Goal: Information Seeking & Learning: Learn about a topic

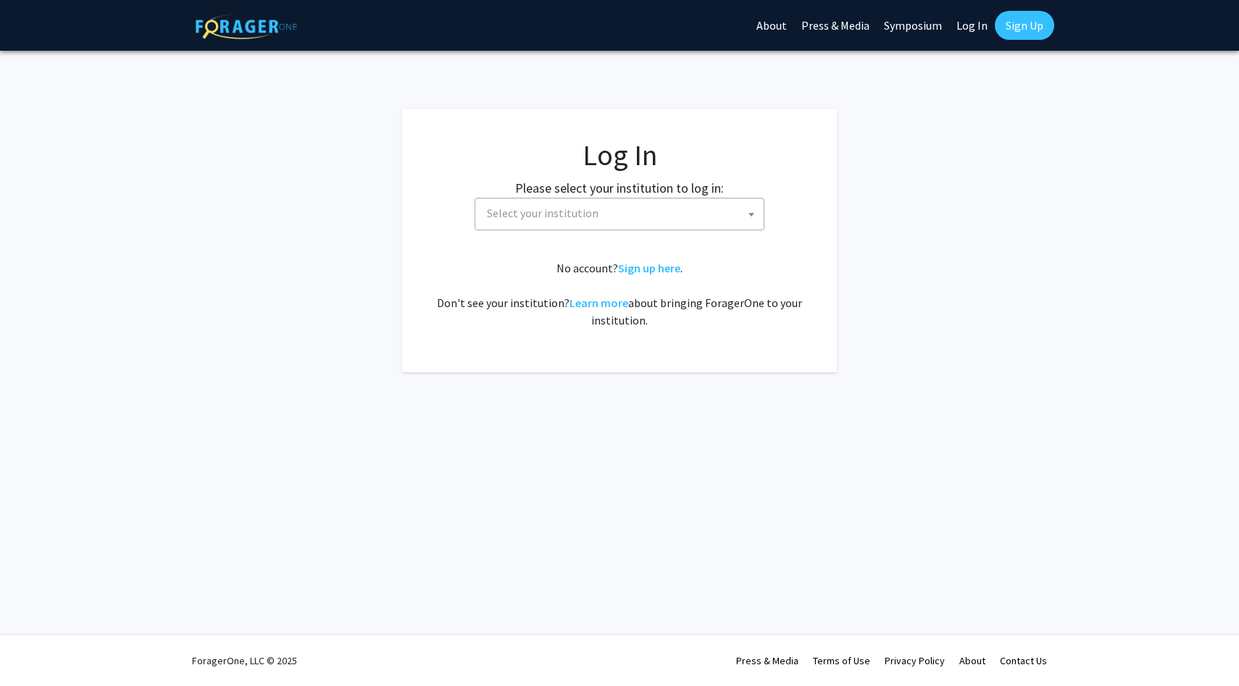
select select
click at [636, 223] on span "Select your institution" at bounding box center [622, 214] width 283 height 30
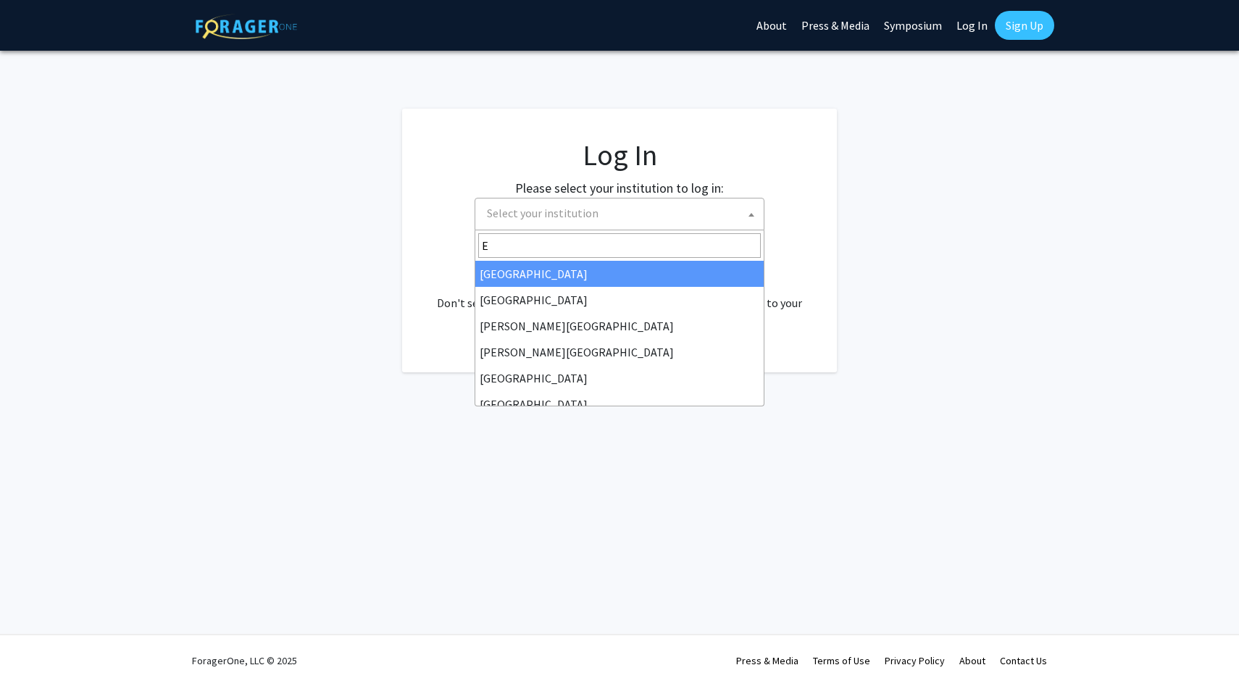
type input "EM"
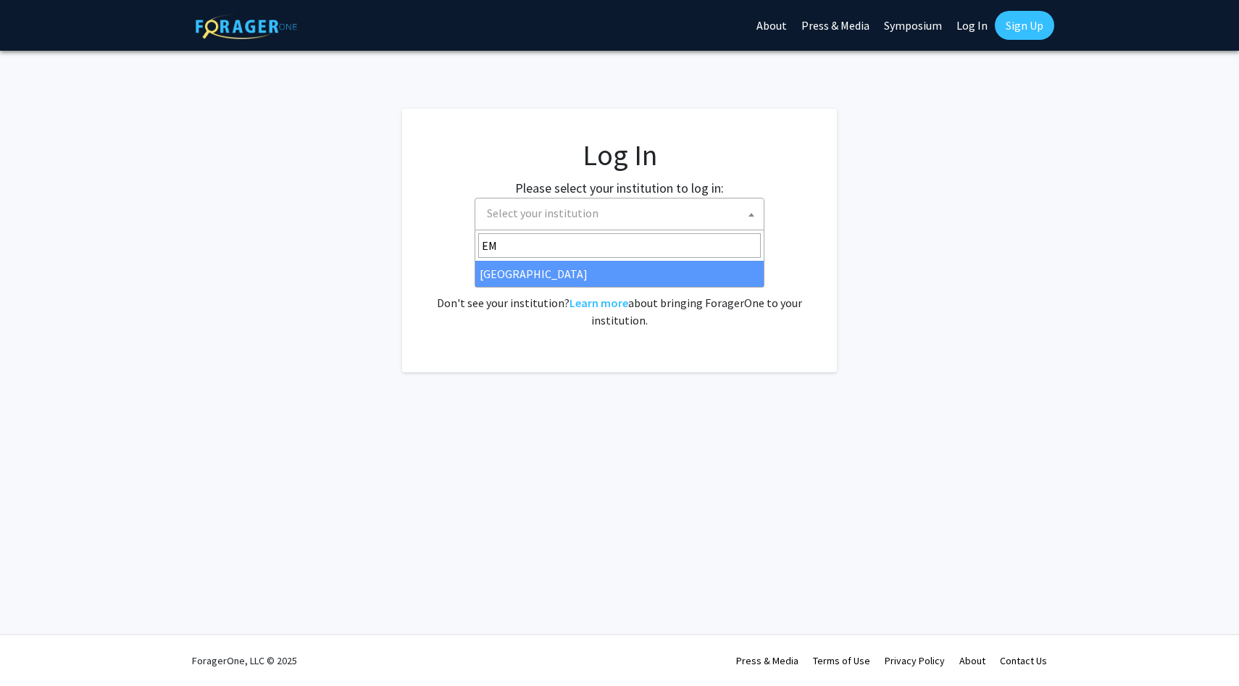
select select "12"
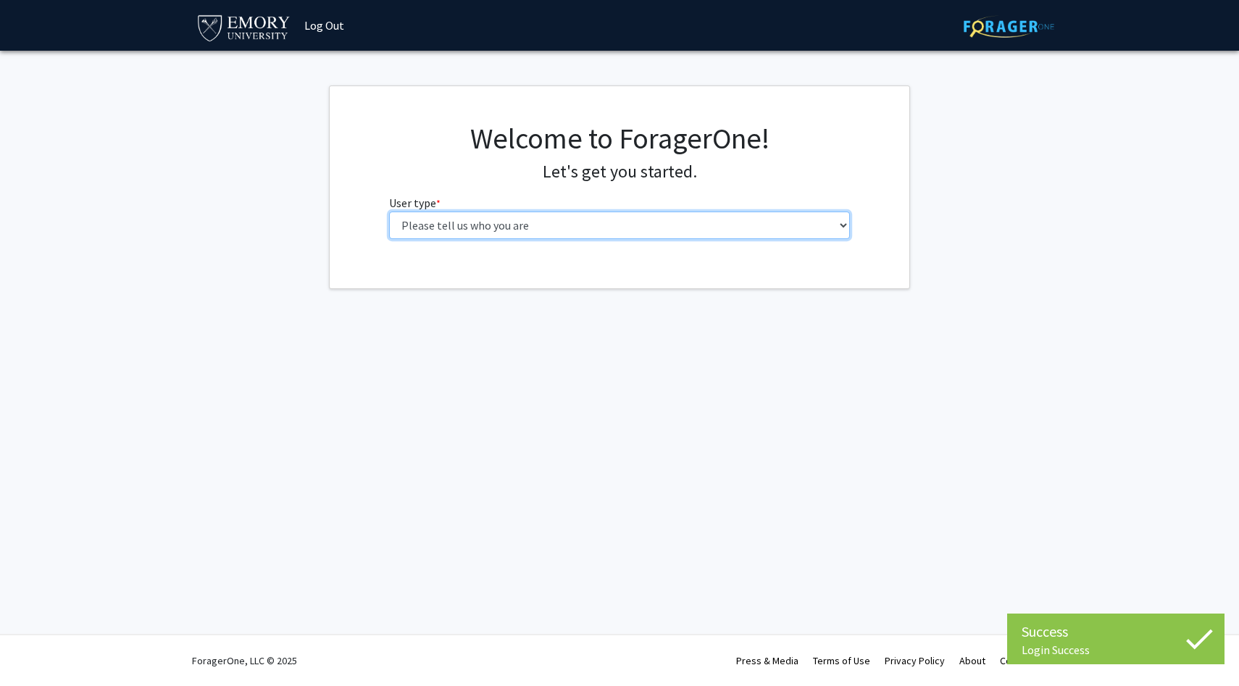
click at [542, 223] on select "Please tell us who you are Undergraduate Student Master's Student Doctoral Cand…" at bounding box center [620, 226] width 462 height 28
select select "1: undergrad"
click at [389, 212] on select "Please tell us who you are Undergraduate Student Master's Student Doctoral Cand…" at bounding box center [620, 226] width 462 height 28
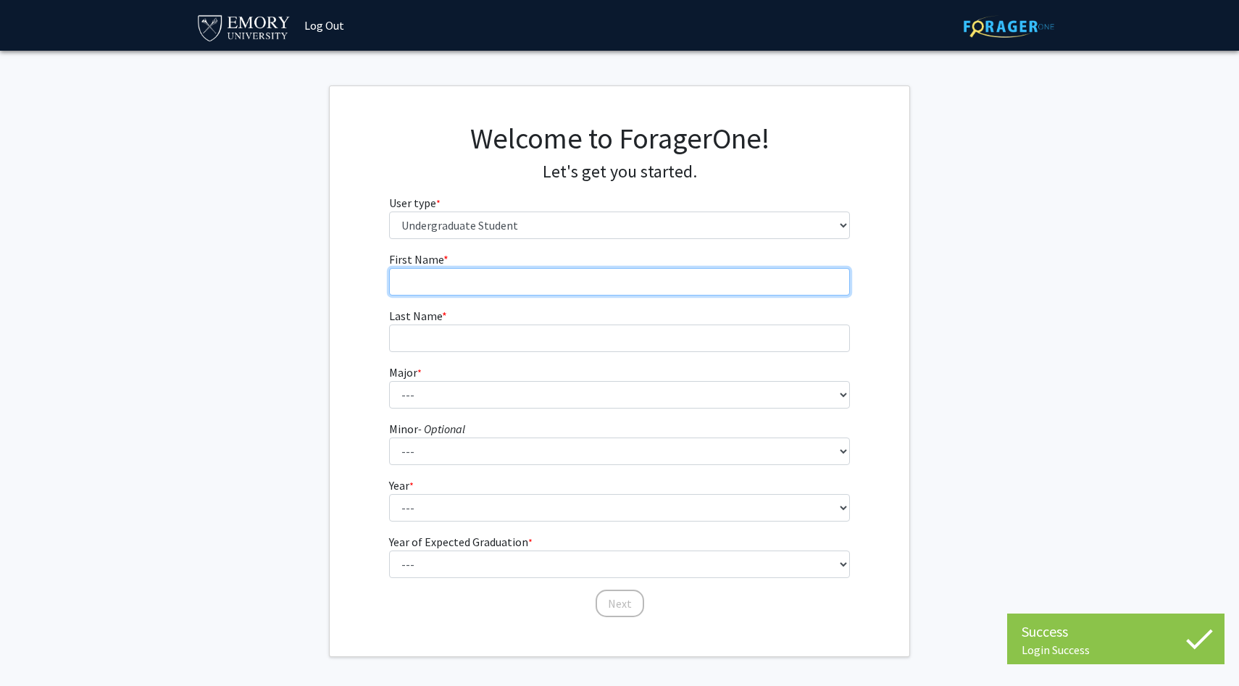
click at [608, 283] on input "First Name * required" at bounding box center [620, 282] width 462 height 28
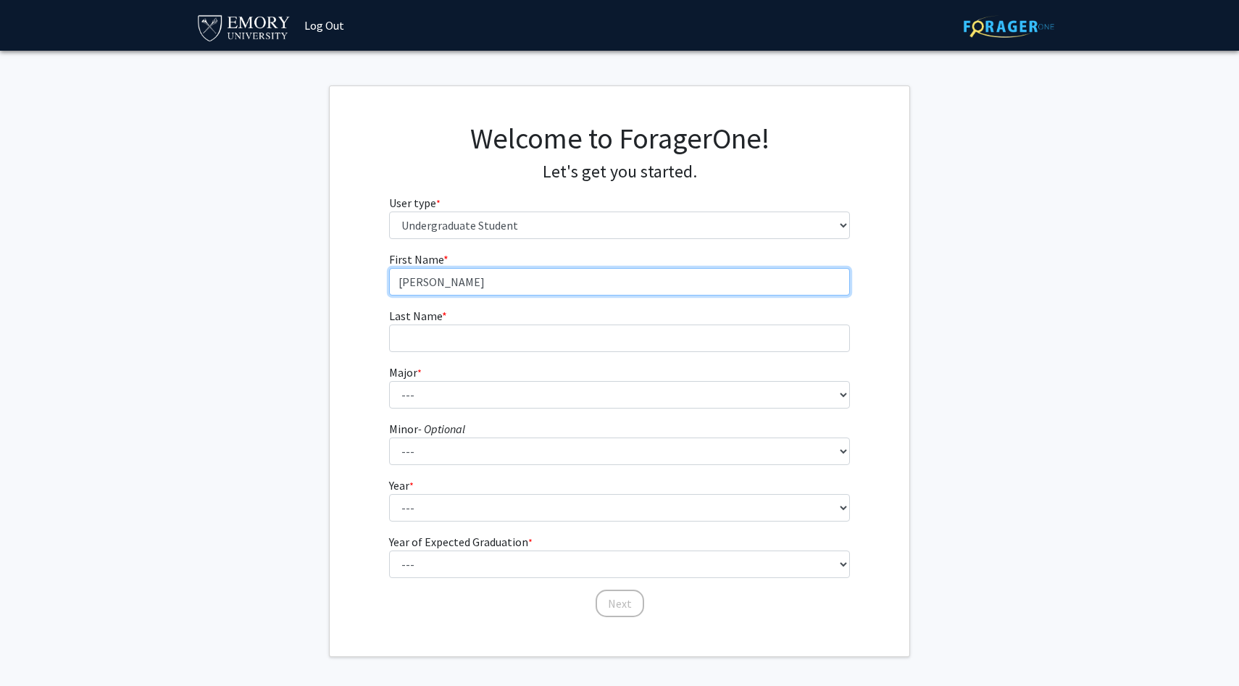
type input "[PERSON_NAME]"
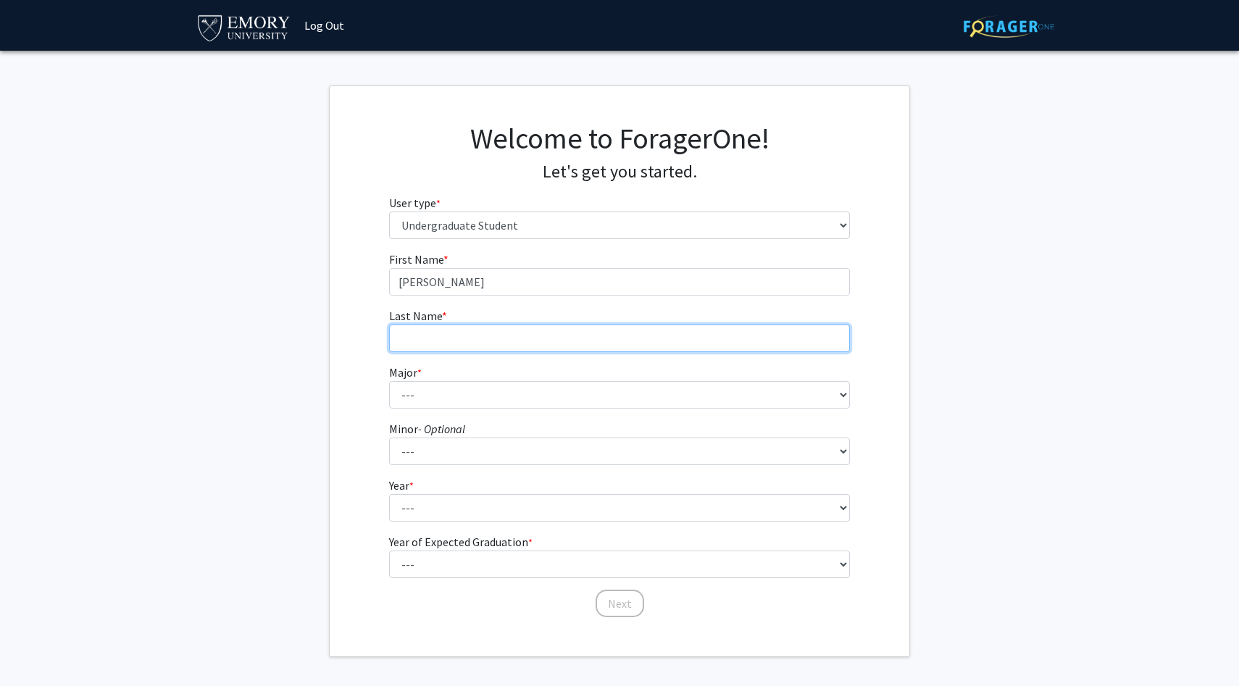
click at [597, 344] on input "Last Name * required" at bounding box center [620, 339] width 462 height 28
type input "Akunwafor"
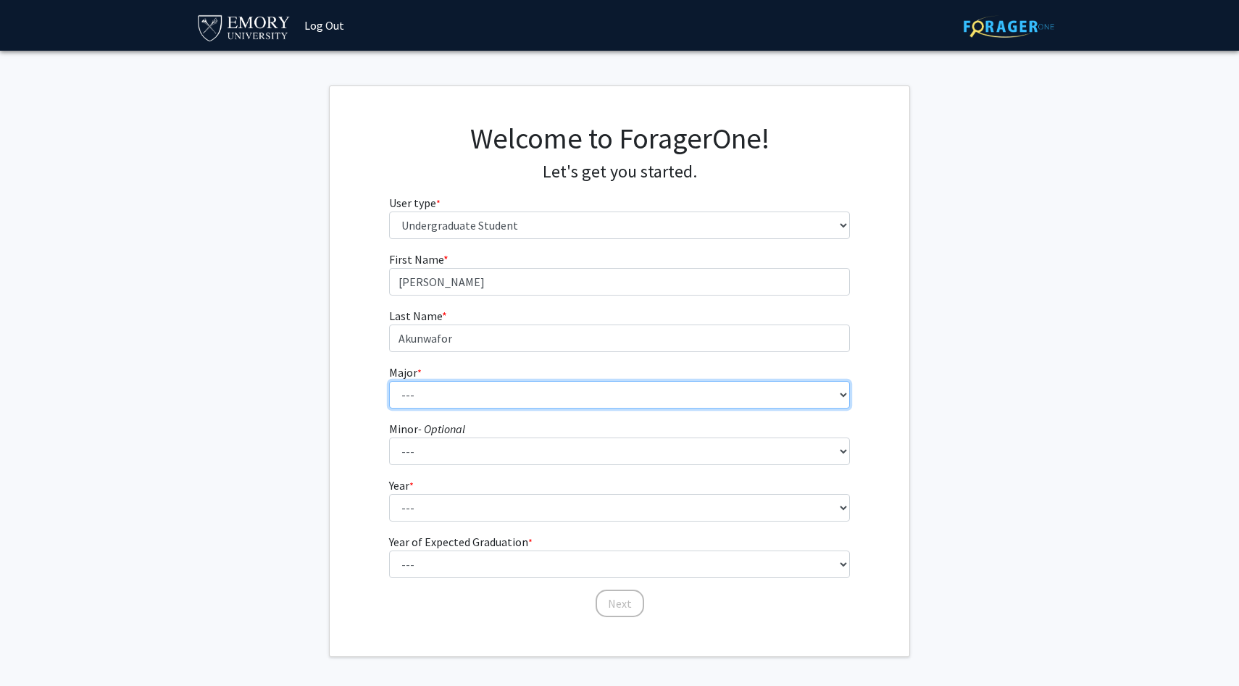
click at [557, 390] on select "--- Accounting African American Studies African Studies American Studies Analyt…" at bounding box center [620, 395] width 462 height 28
select select "56: 1016"
click at [389, 381] on select "--- Accounting African American Studies African Studies American Studies Analyt…" at bounding box center [620, 395] width 462 height 28
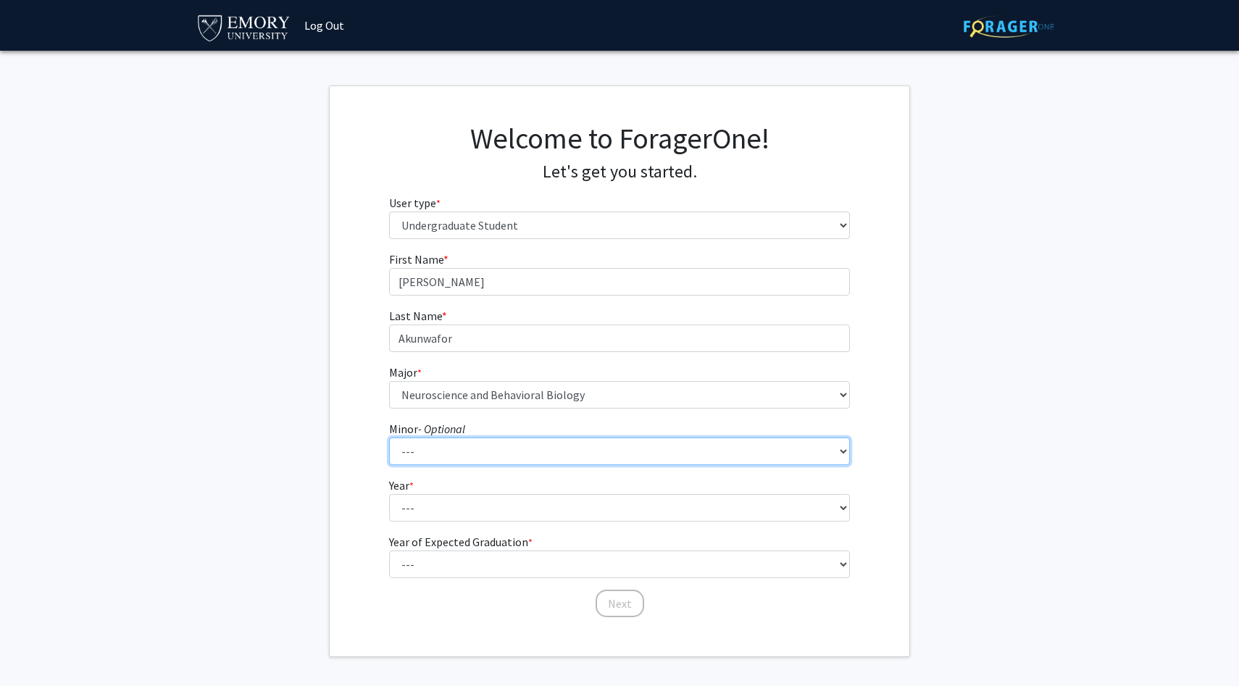
click at [497, 451] on select "--- African American Studies African Studies American Studies Ancient Mediterra…" at bounding box center [620, 452] width 462 height 28
select select "5: 732"
click at [389, 438] on select "--- African American Studies African Studies American Studies Ancient Mediterra…" at bounding box center [620, 452] width 462 height 28
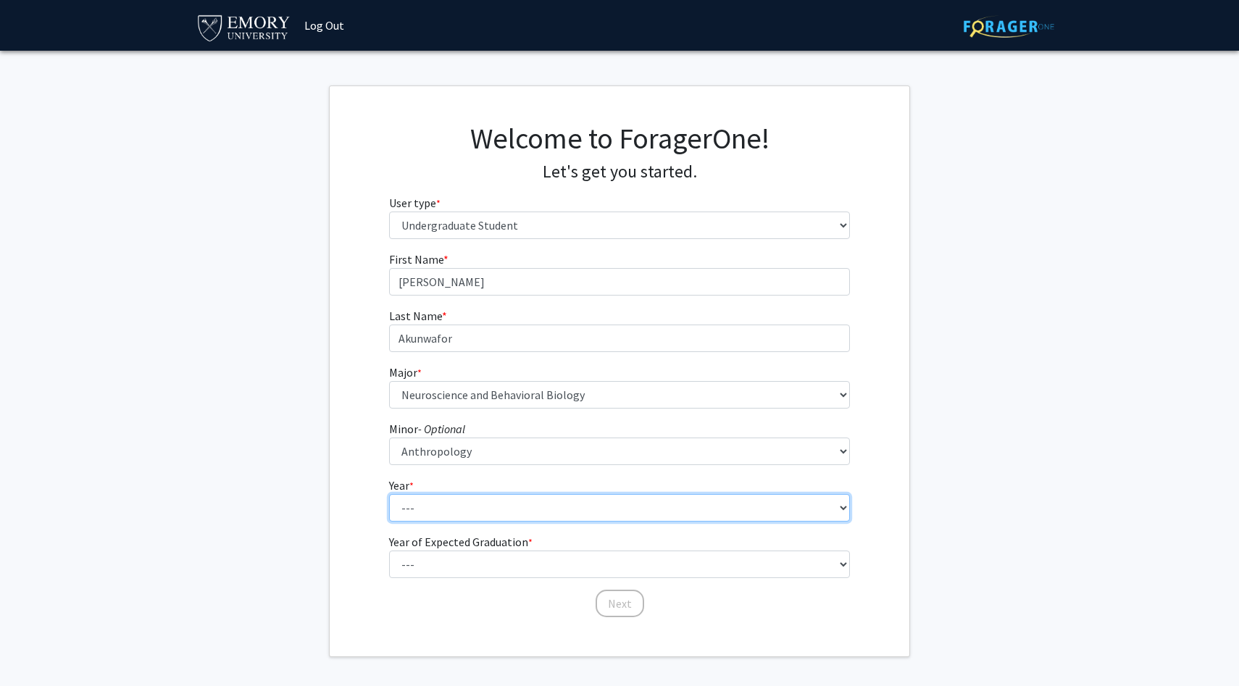
click at [489, 518] on select "--- First-year Sophomore Junior Senior Postbaccalaureate Certificate" at bounding box center [620, 508] width 462 height 28
select select "2: sophomore"
click at [389, 494] on select "--- First-year Sophomore Junior Senior Postbaccalaureate Certificate" at bounding box center [620, 508] width 462 height 28
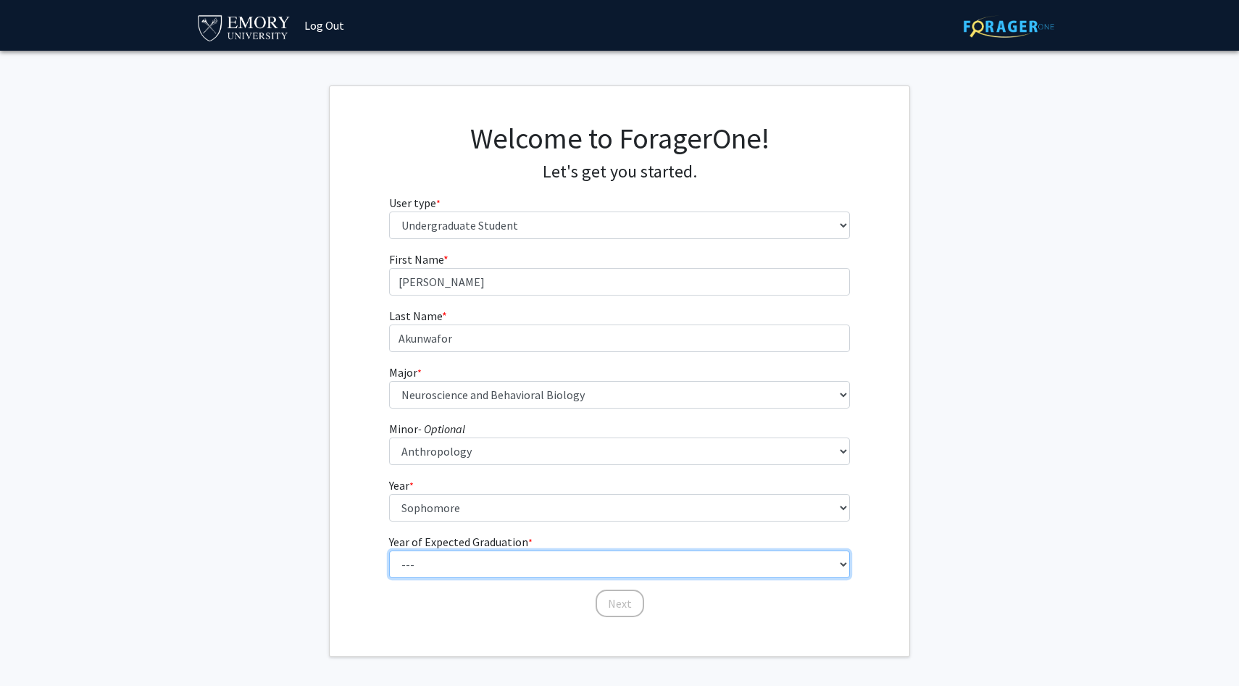
click at [486, 561] on select "--- 2025 2026 2027 2028 2029 2030 2031 2032 2033 2034" at bounding box center [620, 565] width 462 height 28
select select "4: 2028"
click at [389, 551] on select "--- 2025 2026 2027 2028 2029 2030 2031 2032 2033 2034" at bounding box center [620, 565] width 462 height 28
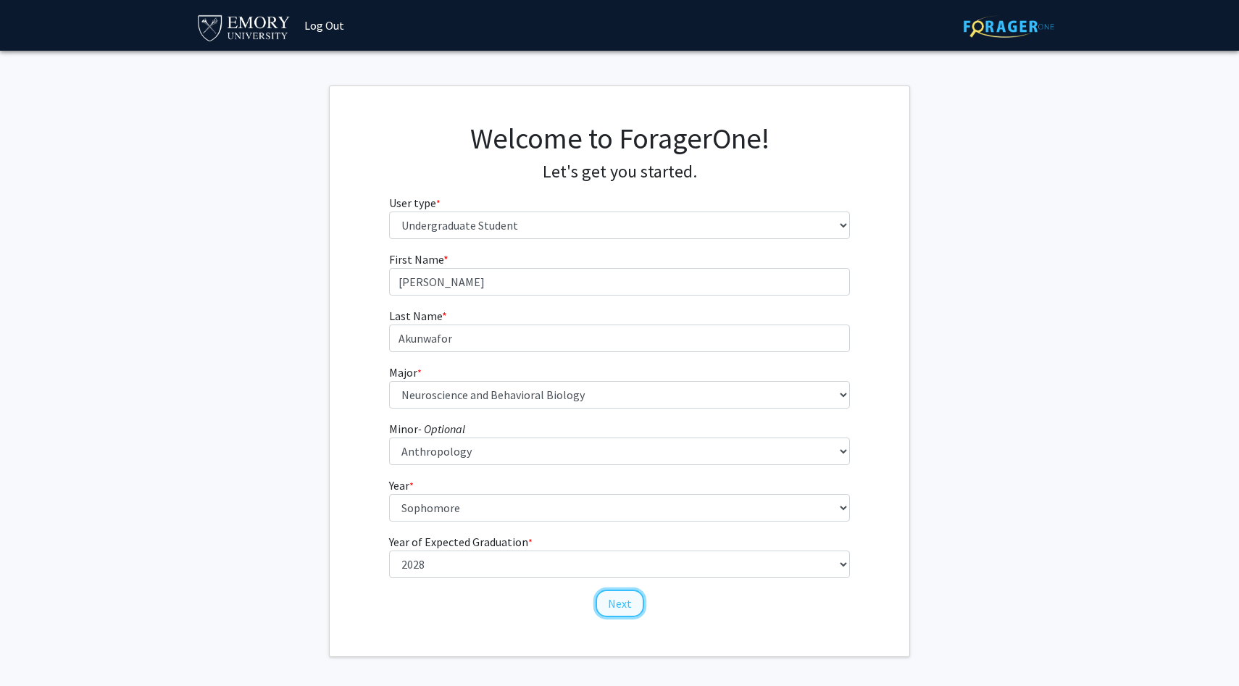
click at [607, 603] on button "Next" at bounding box center [620, 604] width 49 height 28
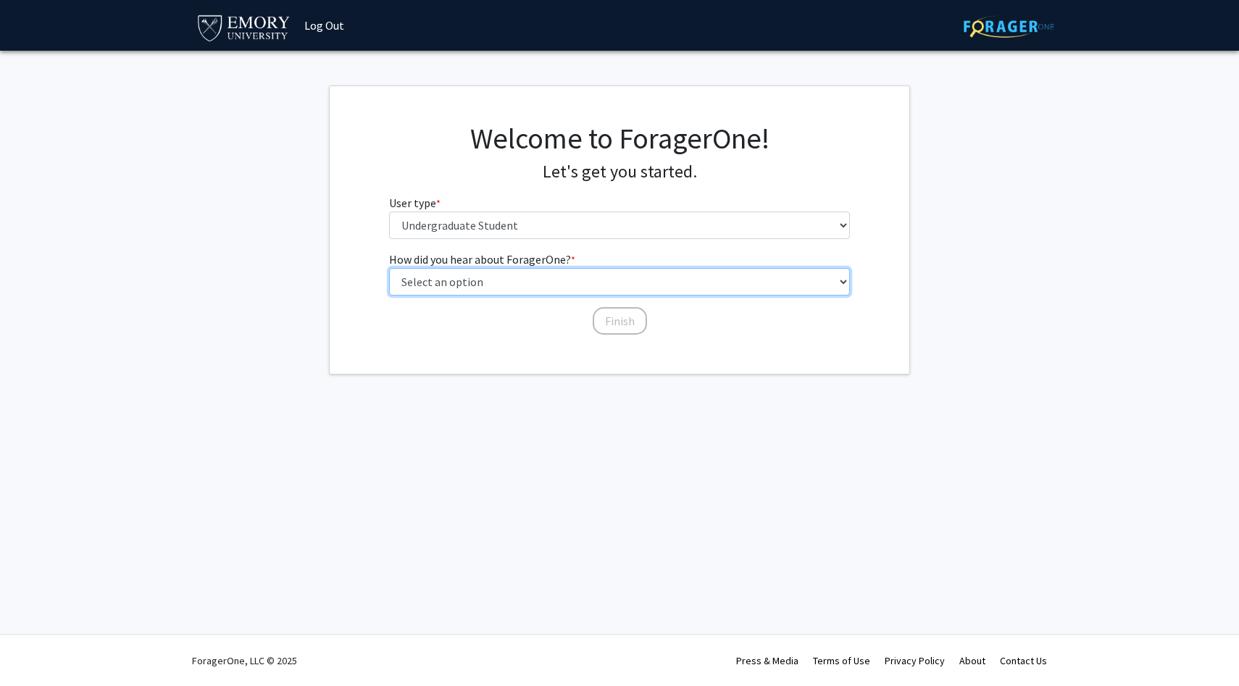
click at [529, 281] on select "Select an option Peer/student recommendation Faculty/staff recommendation Unive…" at bounding box center [620, 282] width 462 height 28
select select "2: faculty_recommendation"
click at [389, 268] on select "Select an option Peer/student recommendation Faculty/staff recommendation Unive…" at bounding box center [620, 282] width 462 height 28
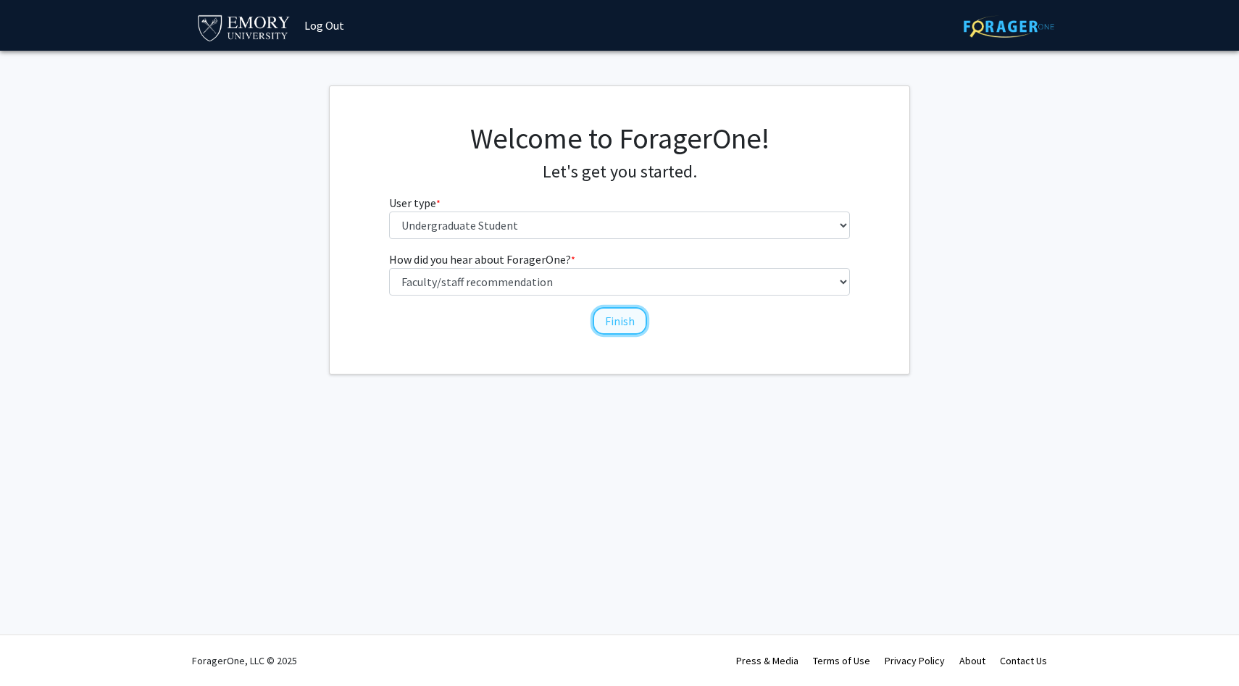
click at [620, 317] on button "Finish" at bounding box center [620, 321] width 54 height 28
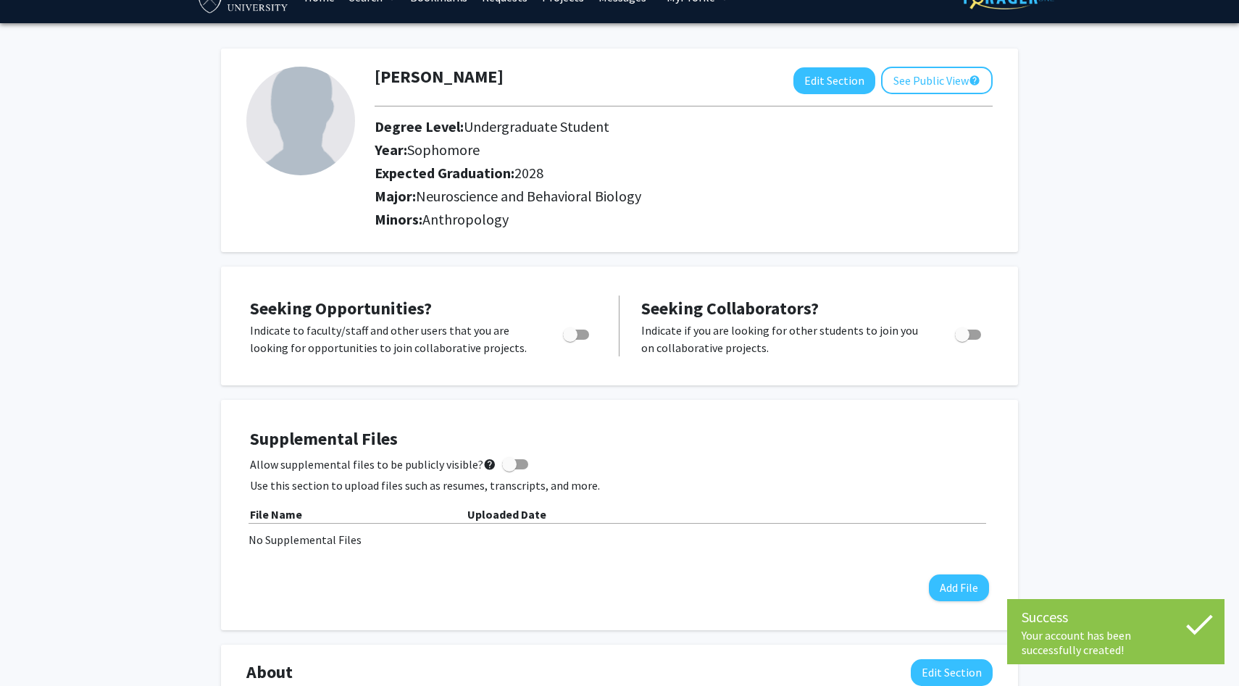
scroll to position [34, 0]
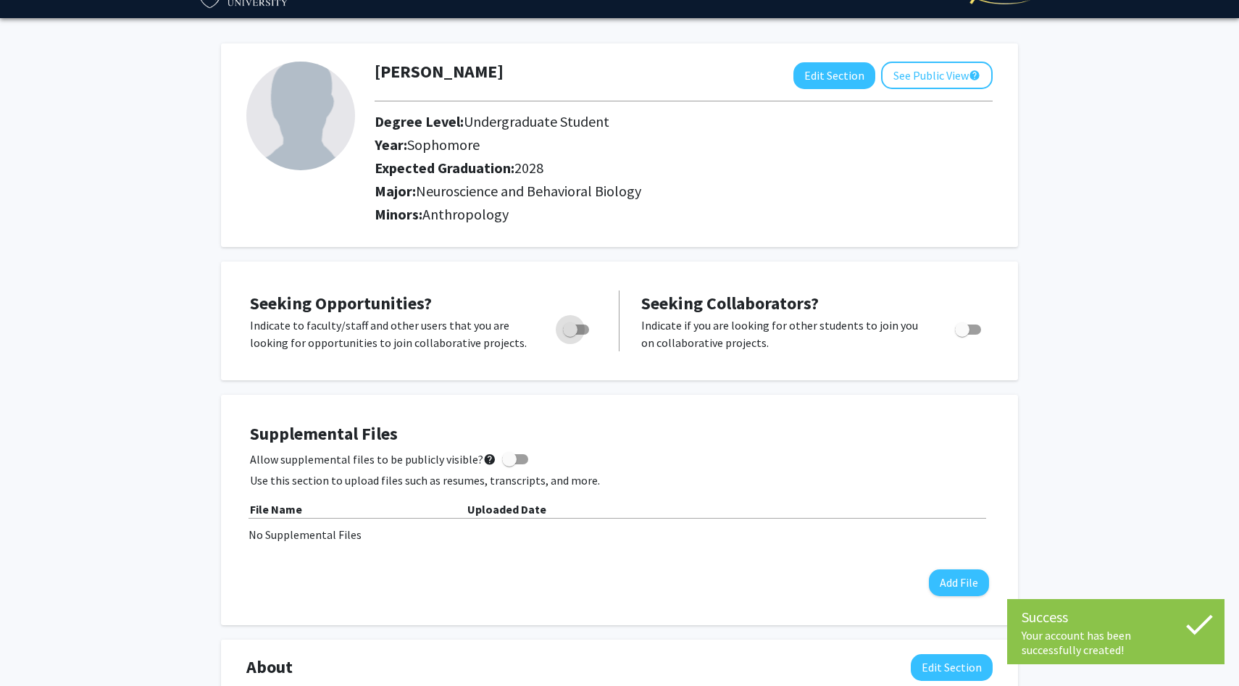
click at [570, 326] on span "Toggle" at bounding box center [570, 330] width 14 height 14
click at [570, 335] on input "Are you actively seeking opportunities?" at bounding box center [570, 335] width 1 height 1
checkbox input "true"
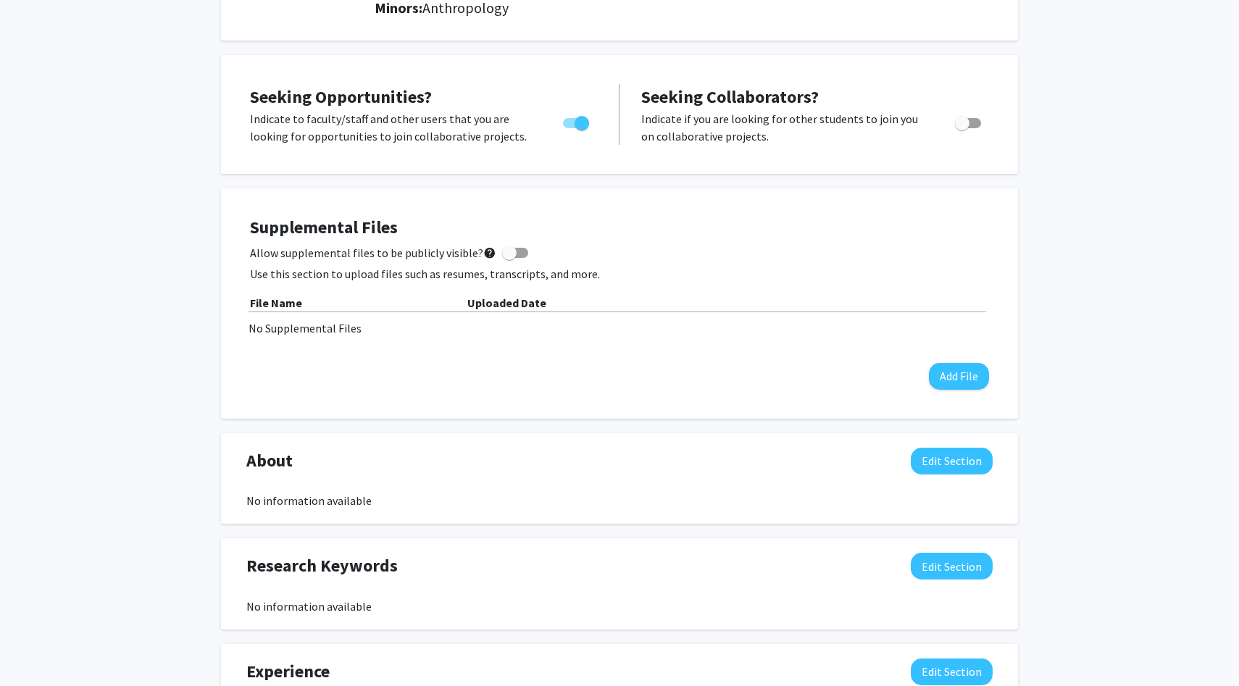
scroll to position [0, 0]
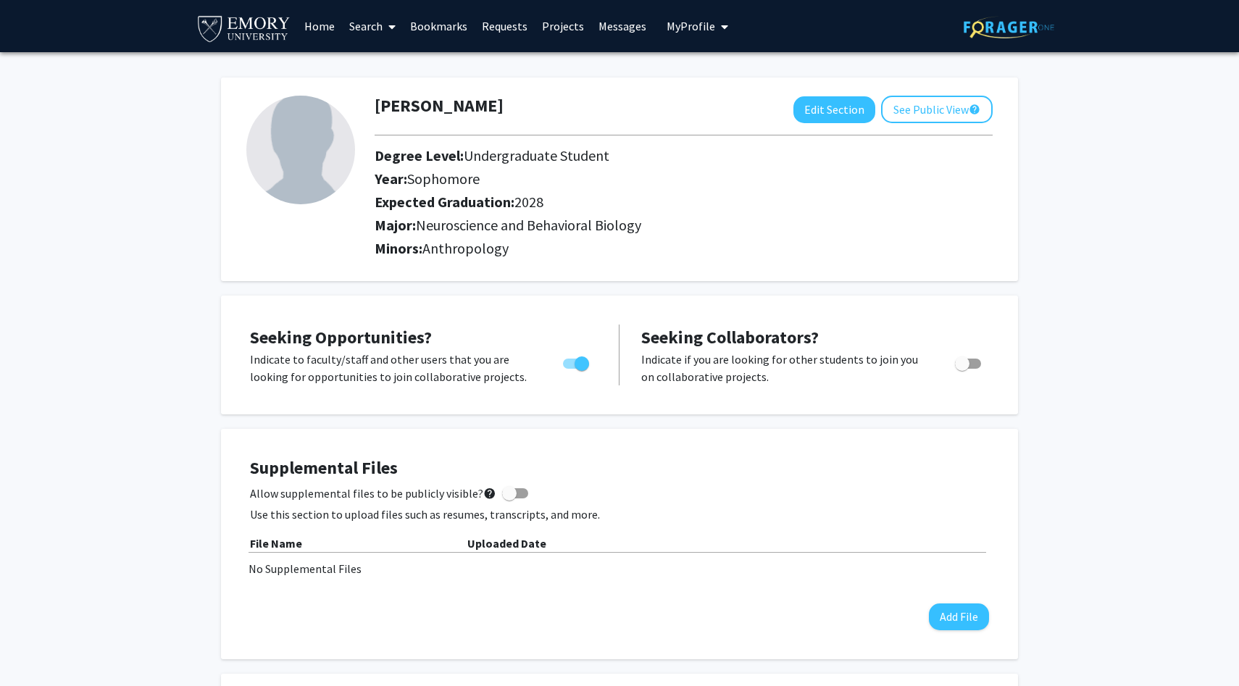
click at [328, 24] on link "Home" at bounding box center [319, 26] width 45 height 51
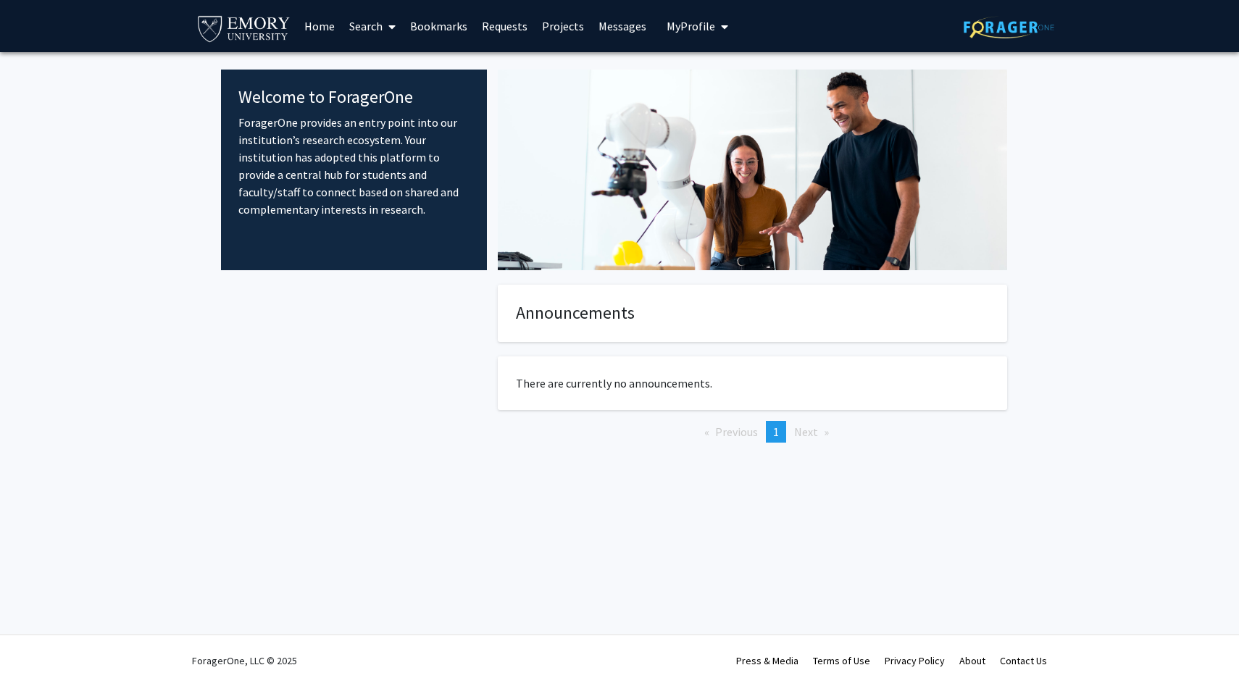
click at [404, 29] on link "Bookmarks" at bounding box center [439, 26] width 72 height 51
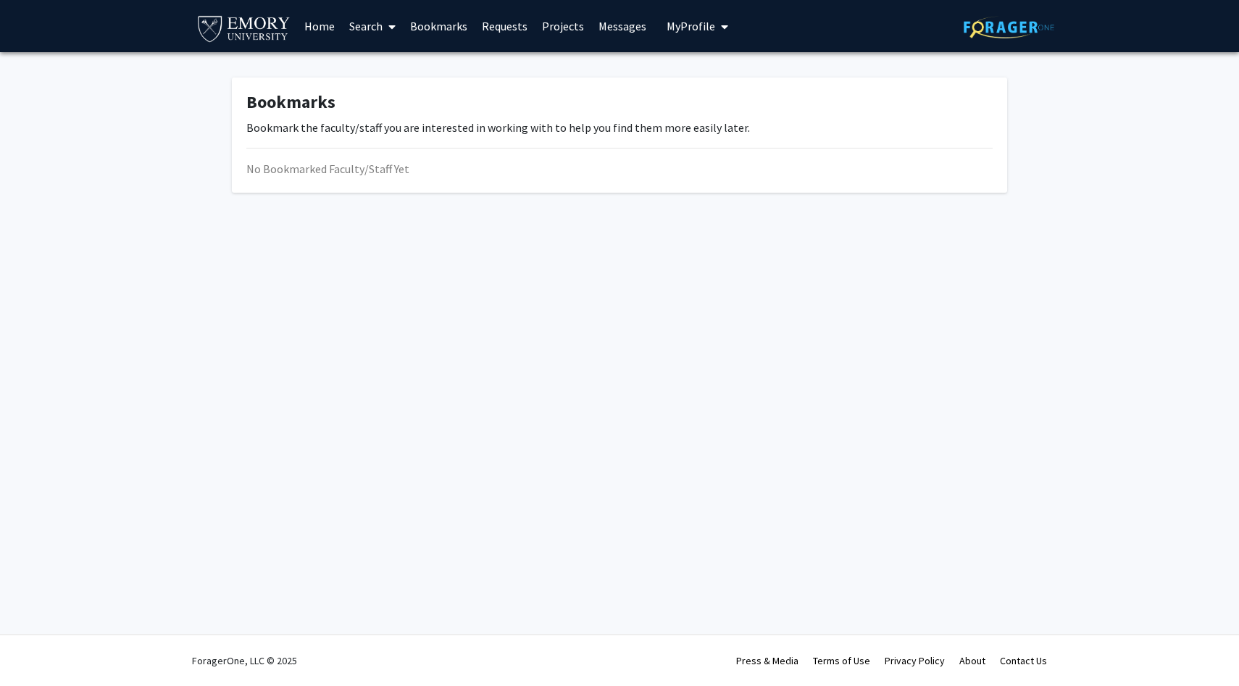
click at [384, 25] on span at bounding box center [389, 26] width 13 height 51
click at [393, 68] on span "Faculty/Staff" at bounding box center [395, 66] width 107 height 29
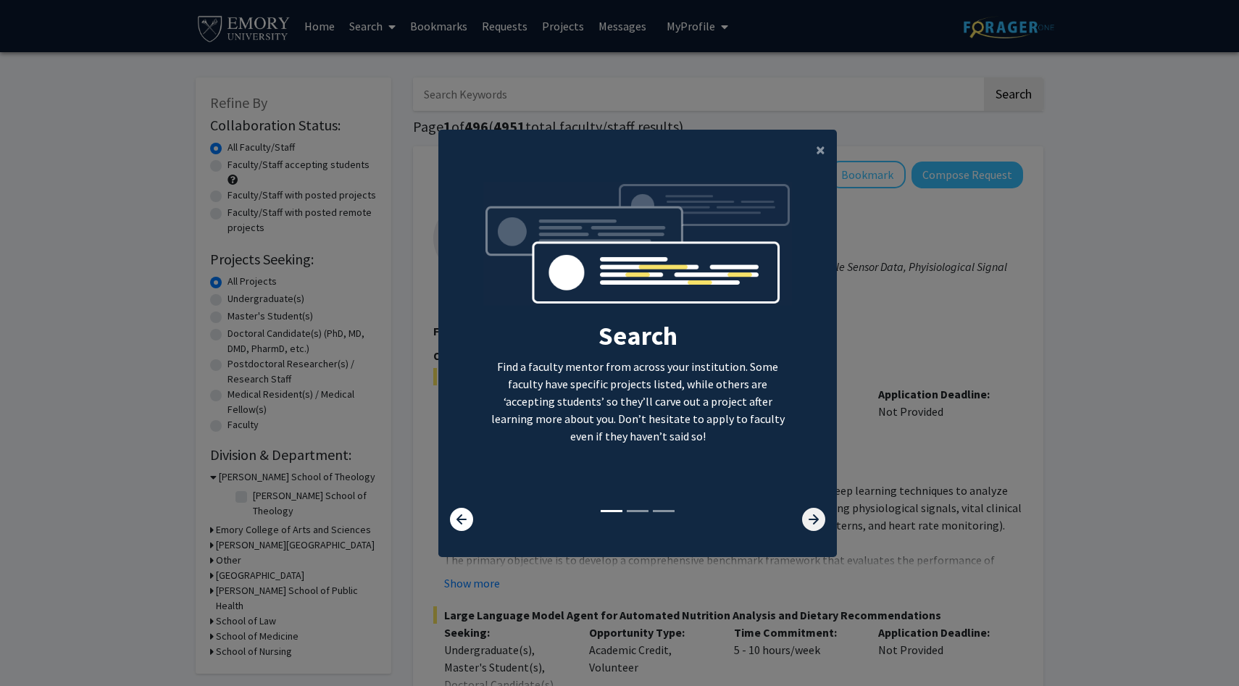
click at [816, 520] on icon at bounding box center [813, 519] width 23 height 23
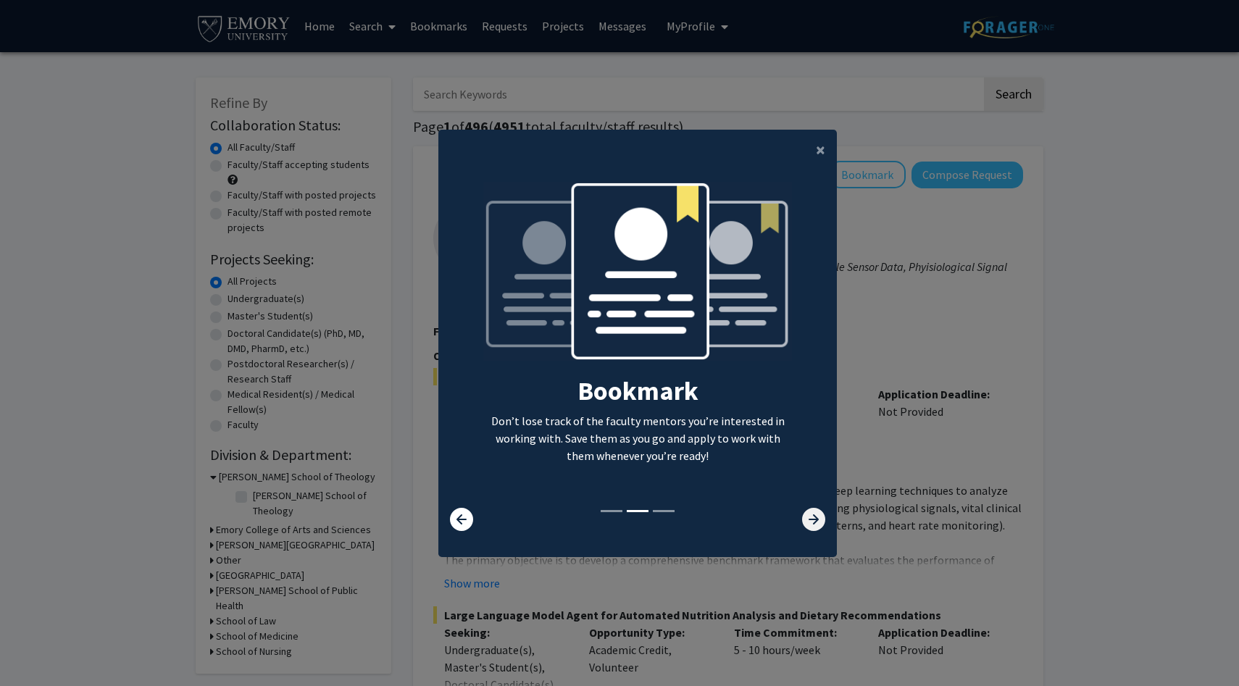
click at [816, 520] on icon at bounding box center [813, 519] width 23 height 23
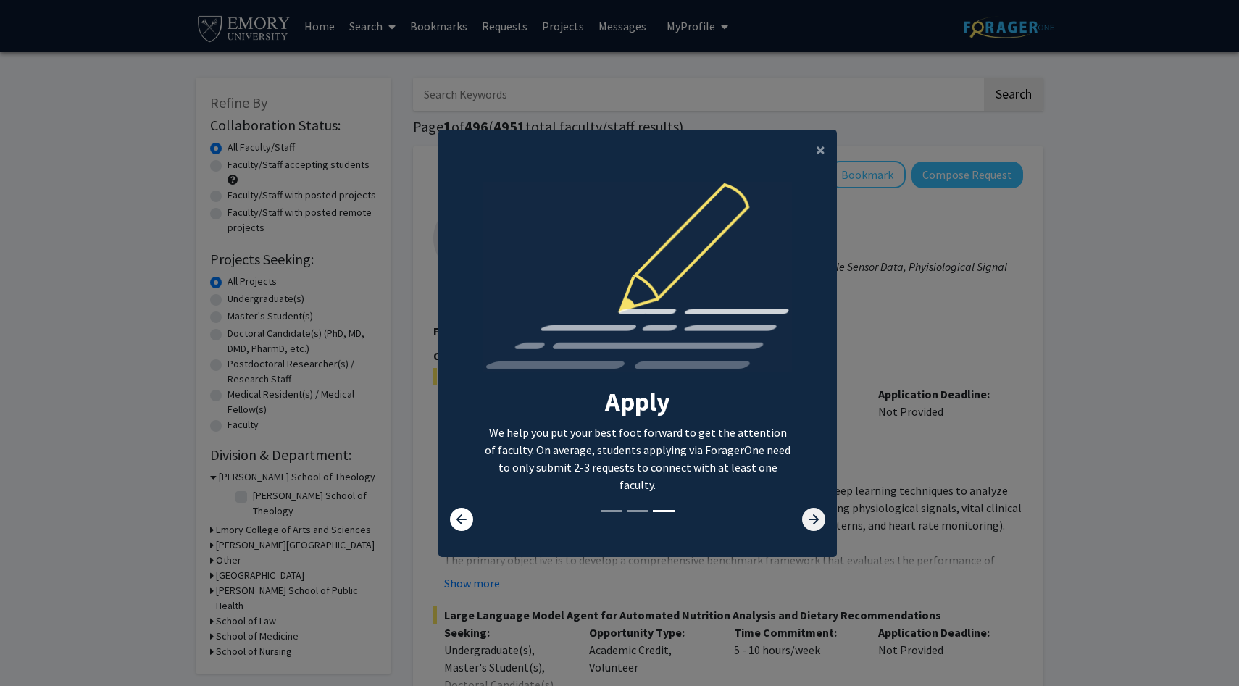
click at [816, 520] on icon at bounding box center [813, 519] width 23 height 23
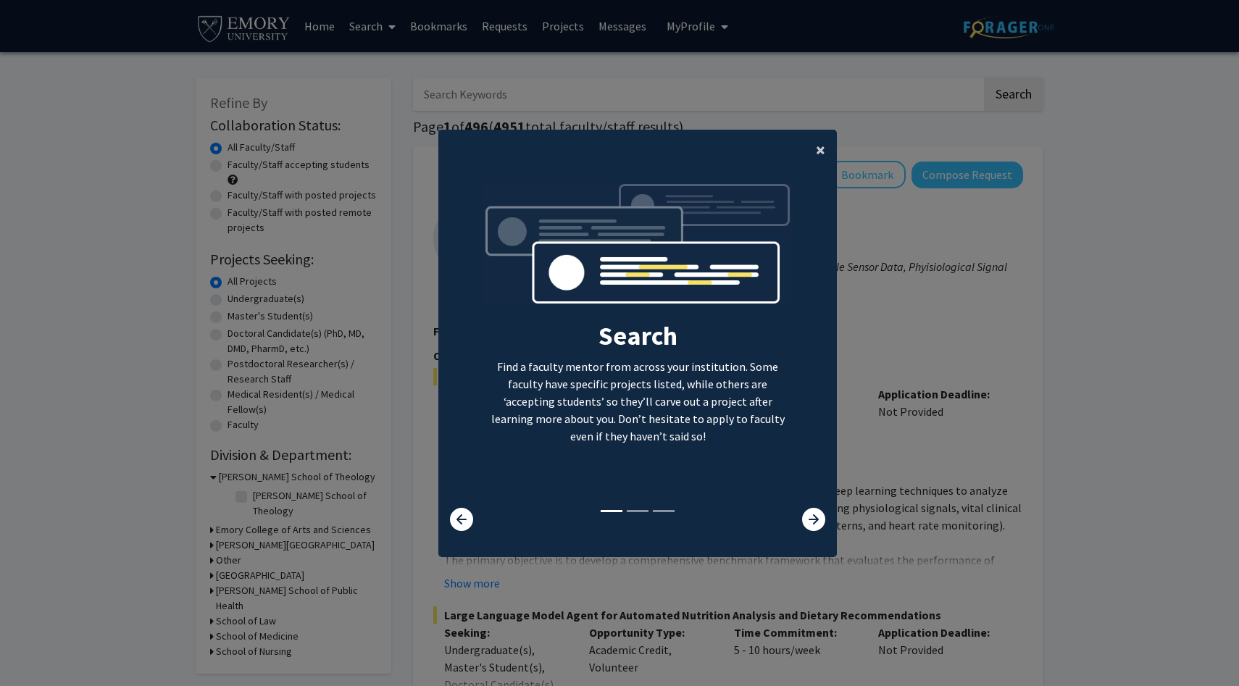
click at [821, 151] on span "×" at bounding box center [820, 149] width 9 height 22
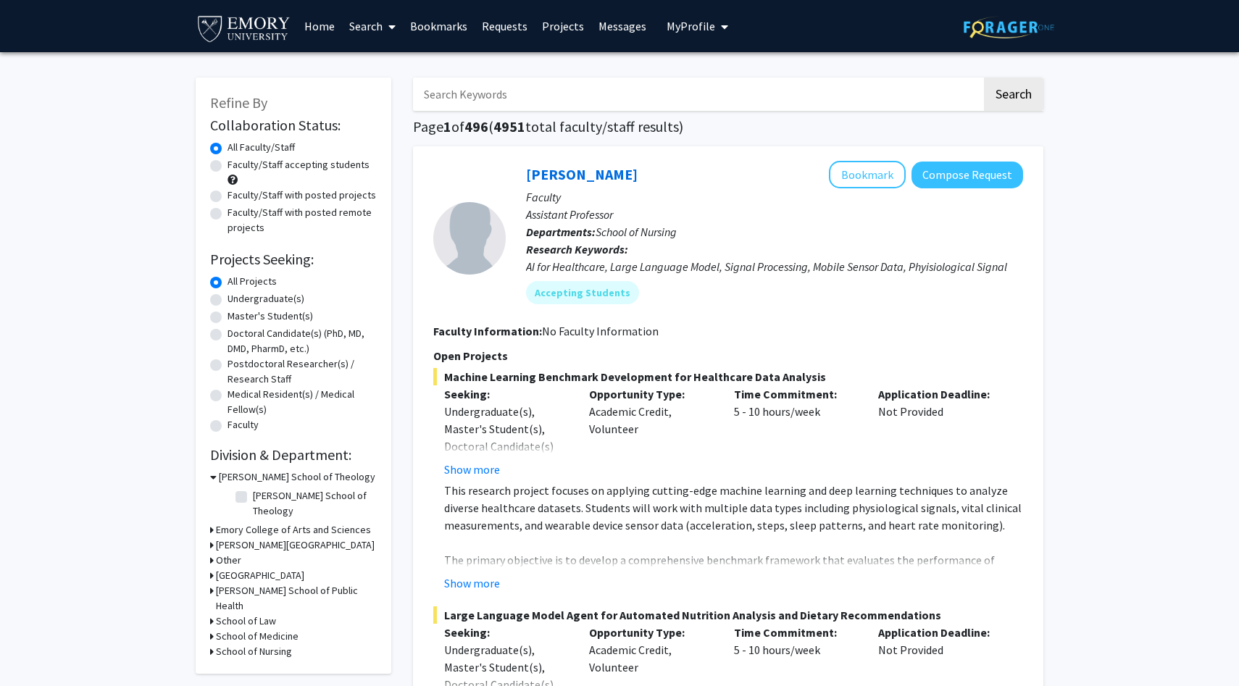
click at [228, 167] on label "Faculty/Staff accepting students" at bounding box center [299, 164] width 142 height 15
click at [228, 167] on input "Faculty/Staff accepting students" at bounding box center [232, 161] width 9 height 9
radio input "true"
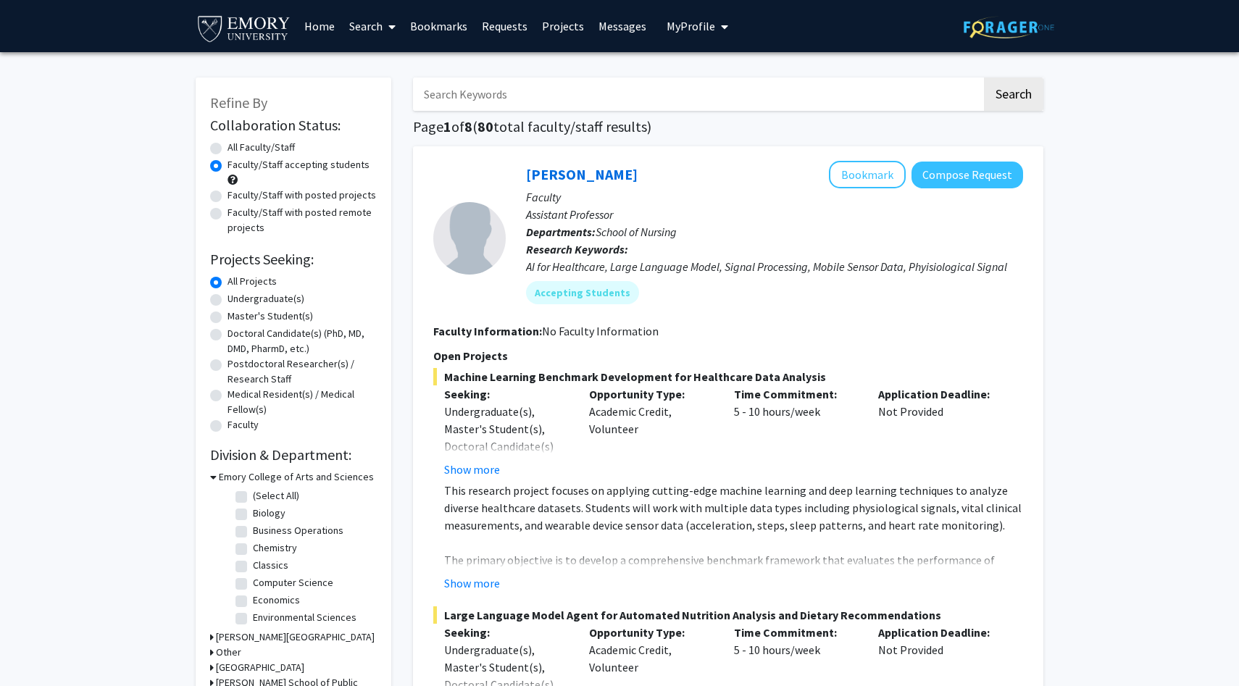
click at [228, 302] on label "Undergraduate(s)" at bounding box center [266, 298] width 77 height 15
click at [228, 301] on input "Undergraduate(s)" at bounding box center [232, 295] width 9 height 9
radio input "true"
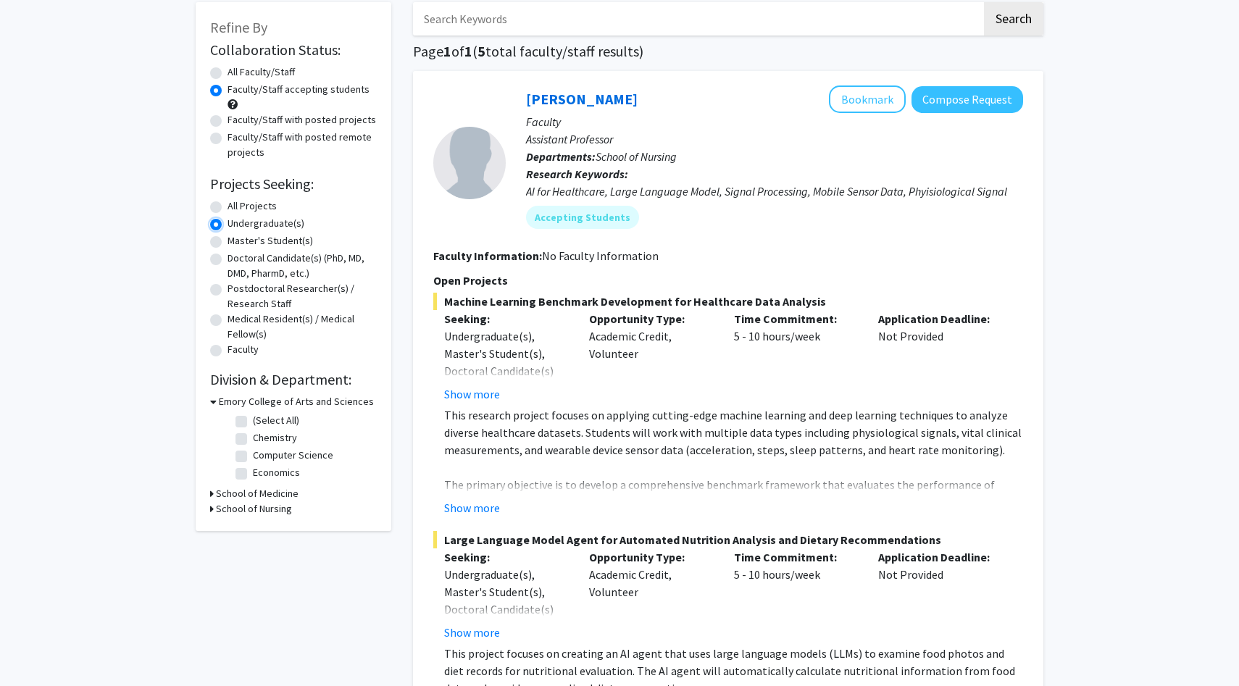
scroll to position [79, 0]
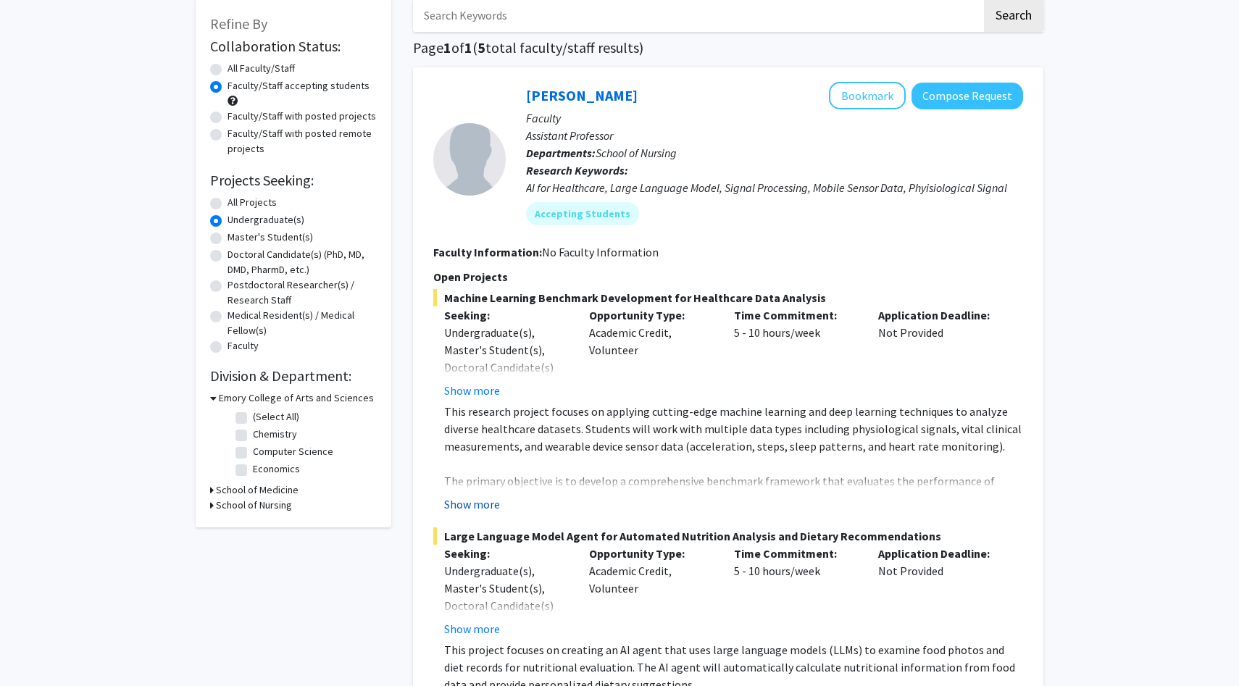
click at [475, 504] on button "Show more" at bounding box center [472, 504] width 56 height 17
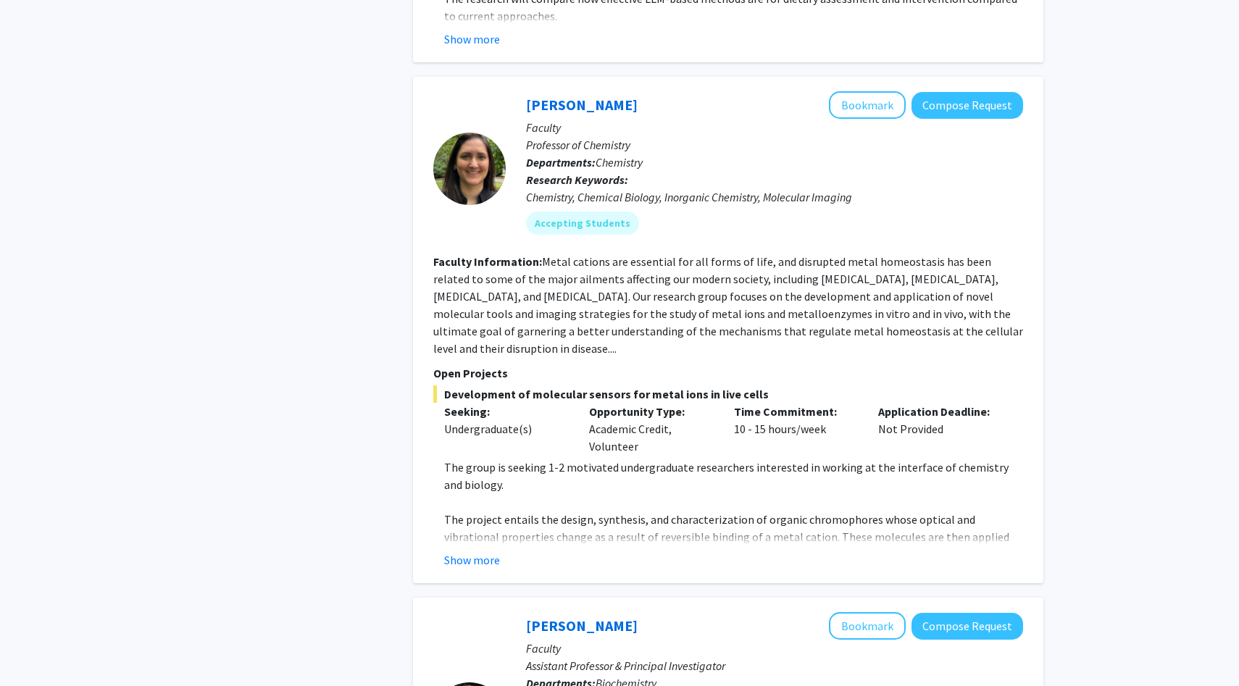
scroll to position [1076, 0]
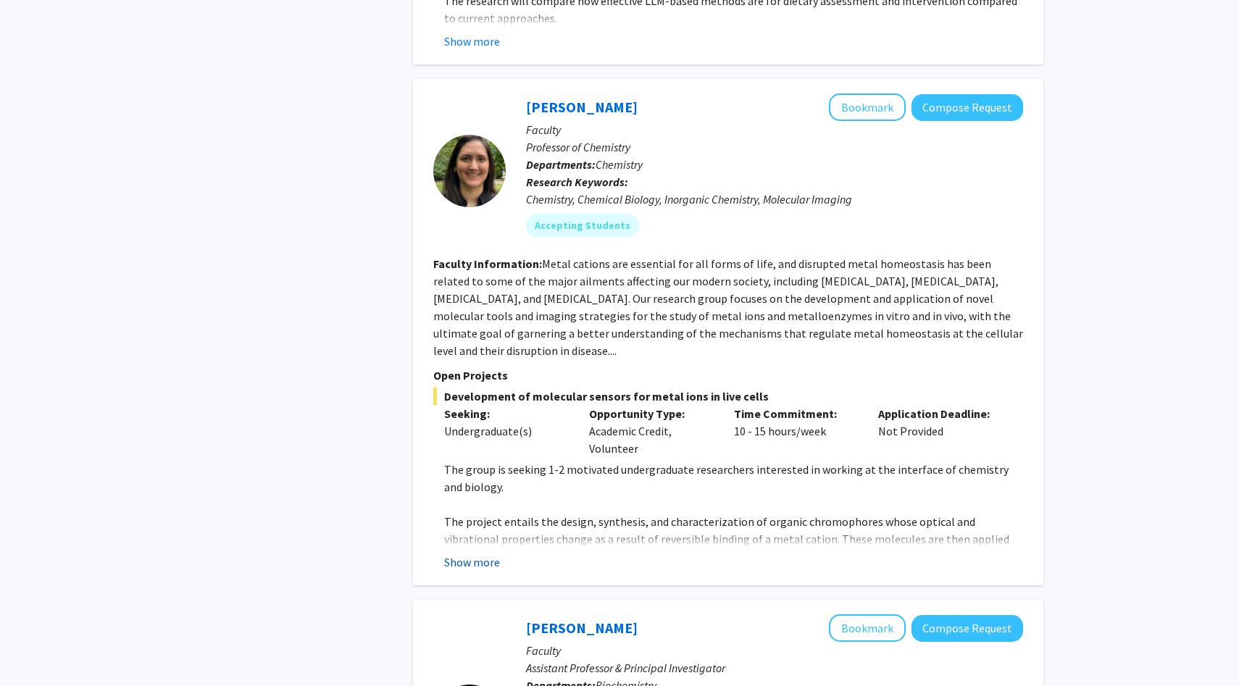
click at [478, 554] on button "Show more" at bounding box center [472, 562] width 56 height 17
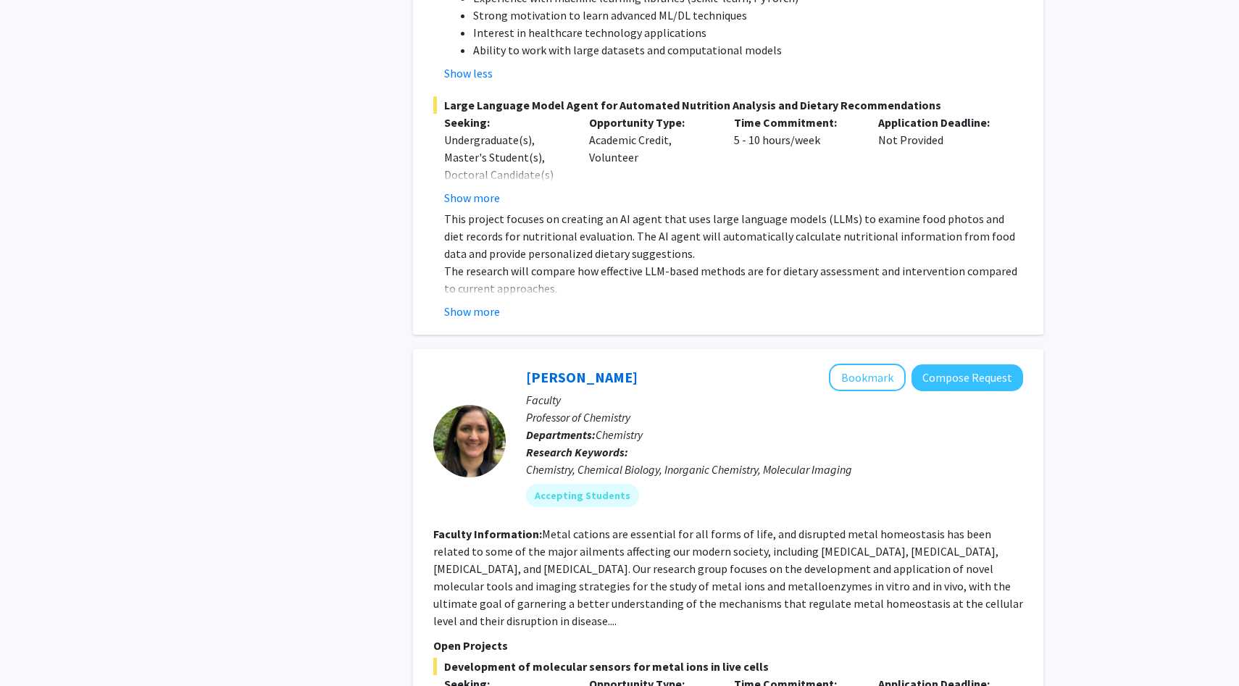
scroll to position [831, 0]
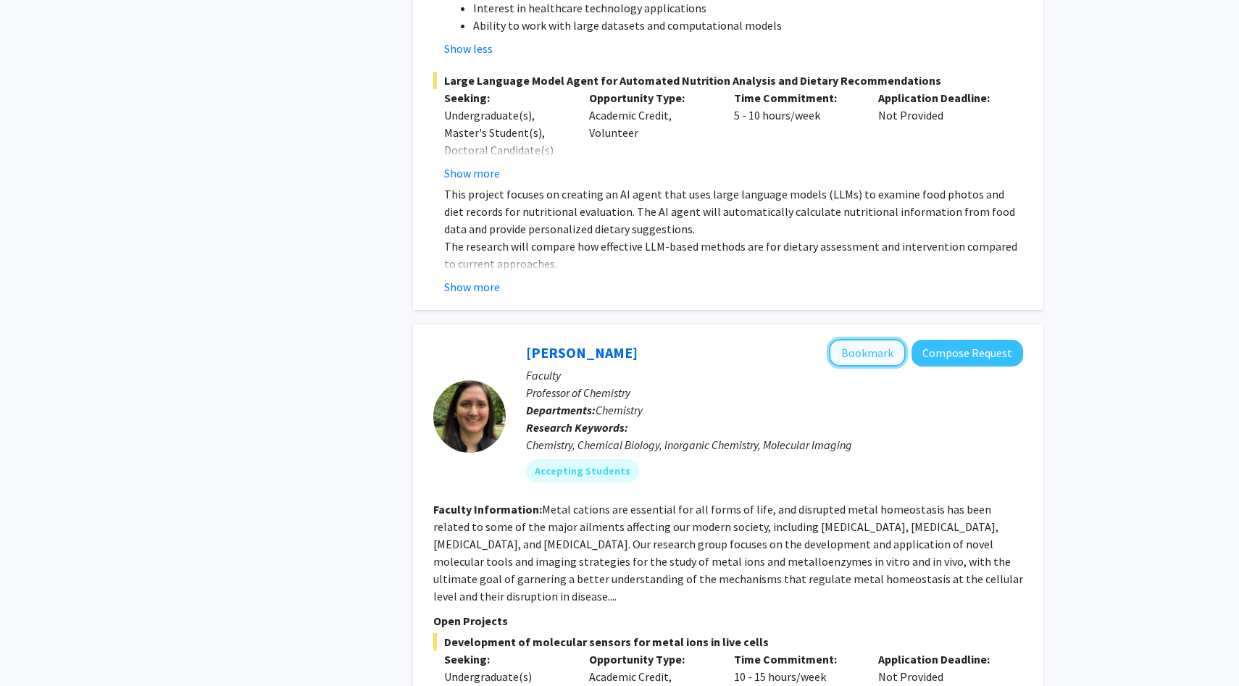
click at [853, 339] on button "Bookmark" at bounding box center [867, 353] width 77 height 28
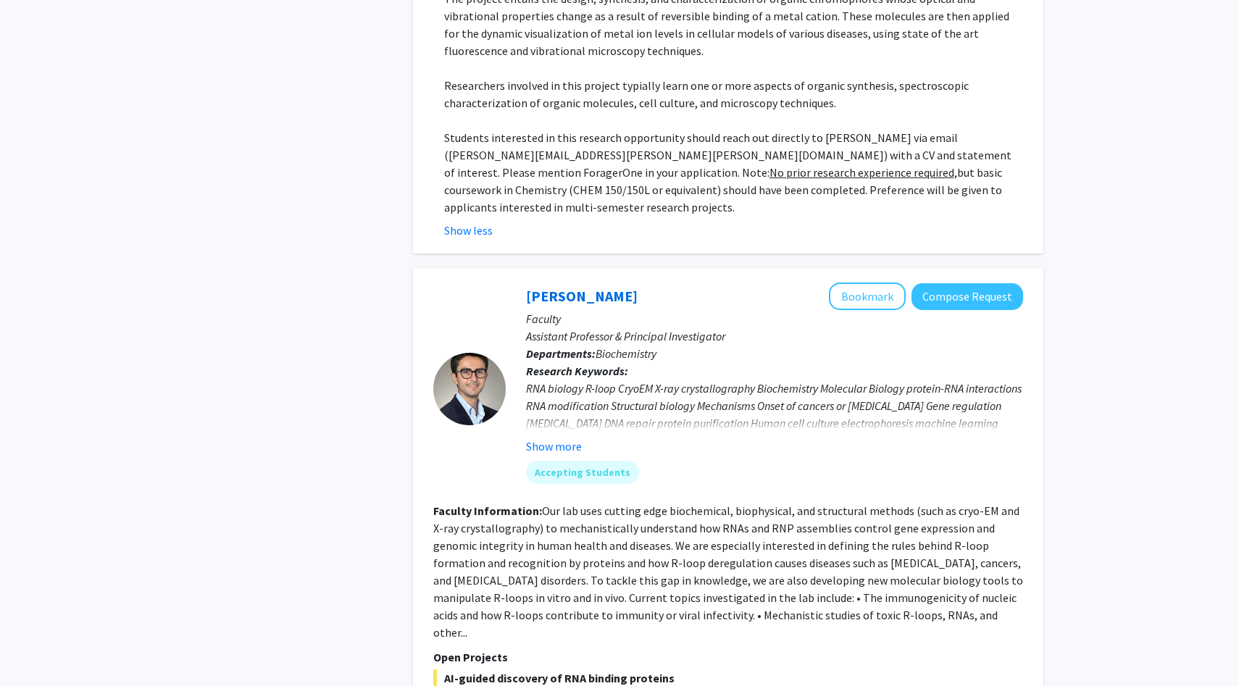
scroll to position [1606, 0]
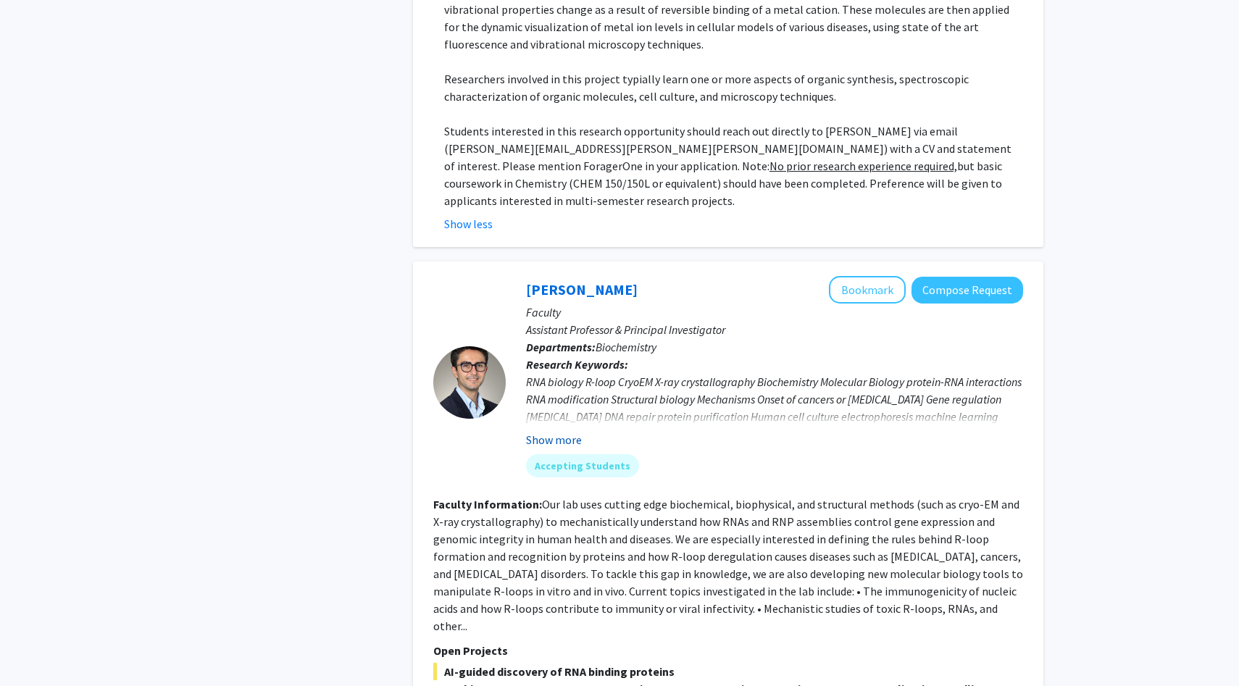
click at [565, 431] on button "Show more" at bounding box center [554, 439] width 56 height 17
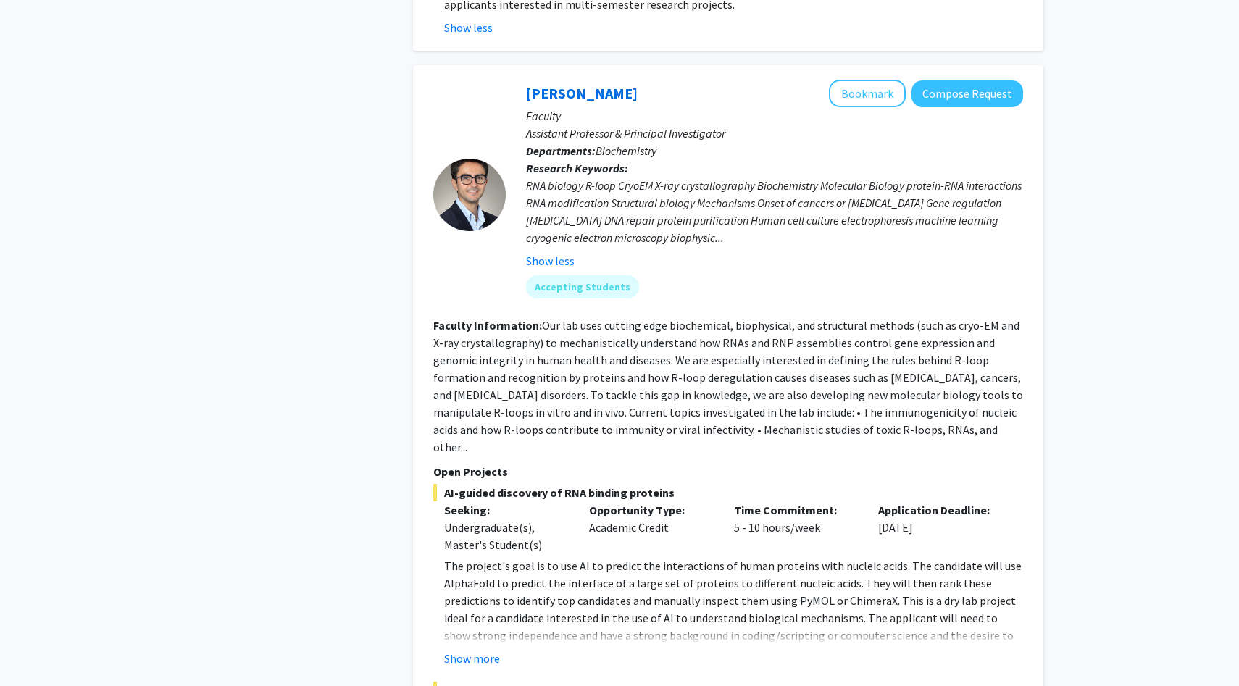
scroll to position [1803, 0]
click at [470, 649] on button "Show more" at bounding box center [472, 657] width 56 height 17
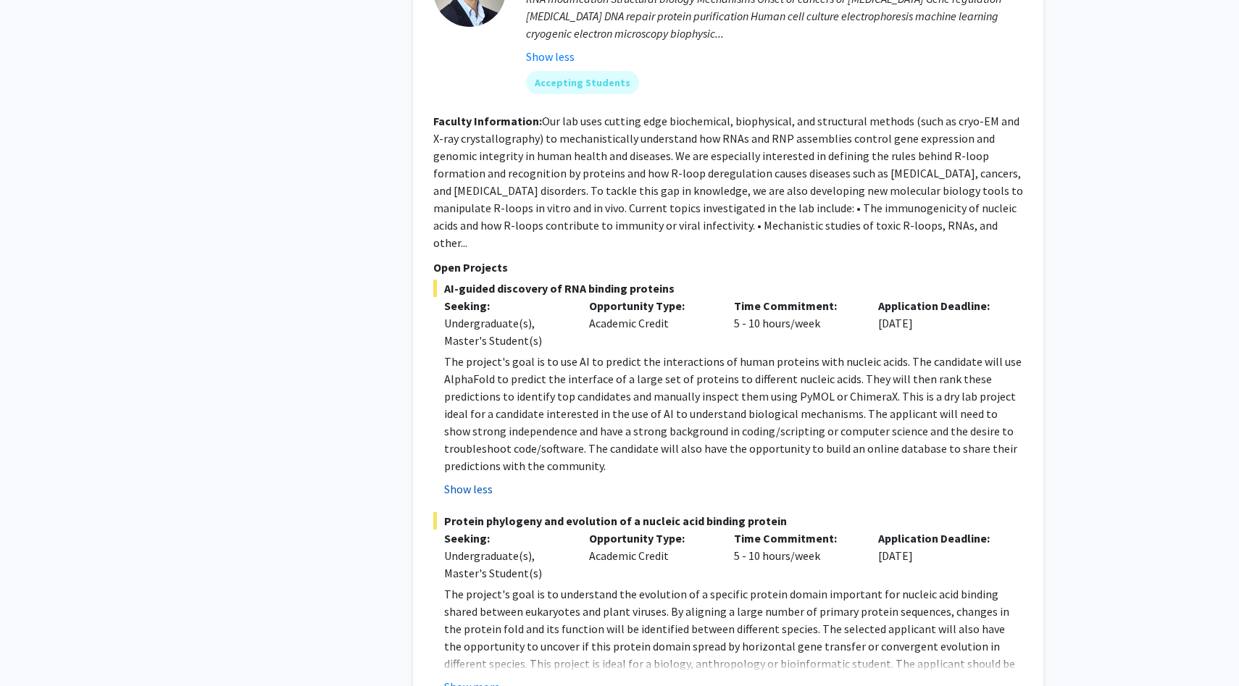
scroll to position [2041, 0]
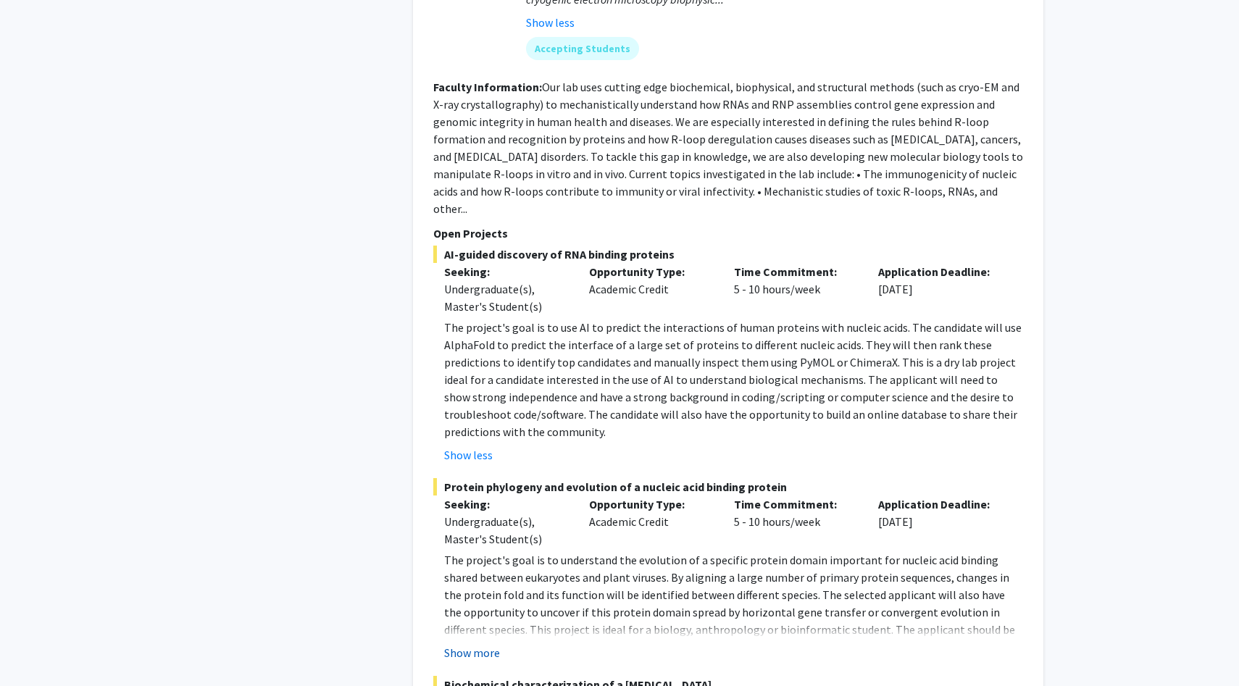
click at [465, 644] on button "Show more" at bounding box center [472, 652] width 56 height 17
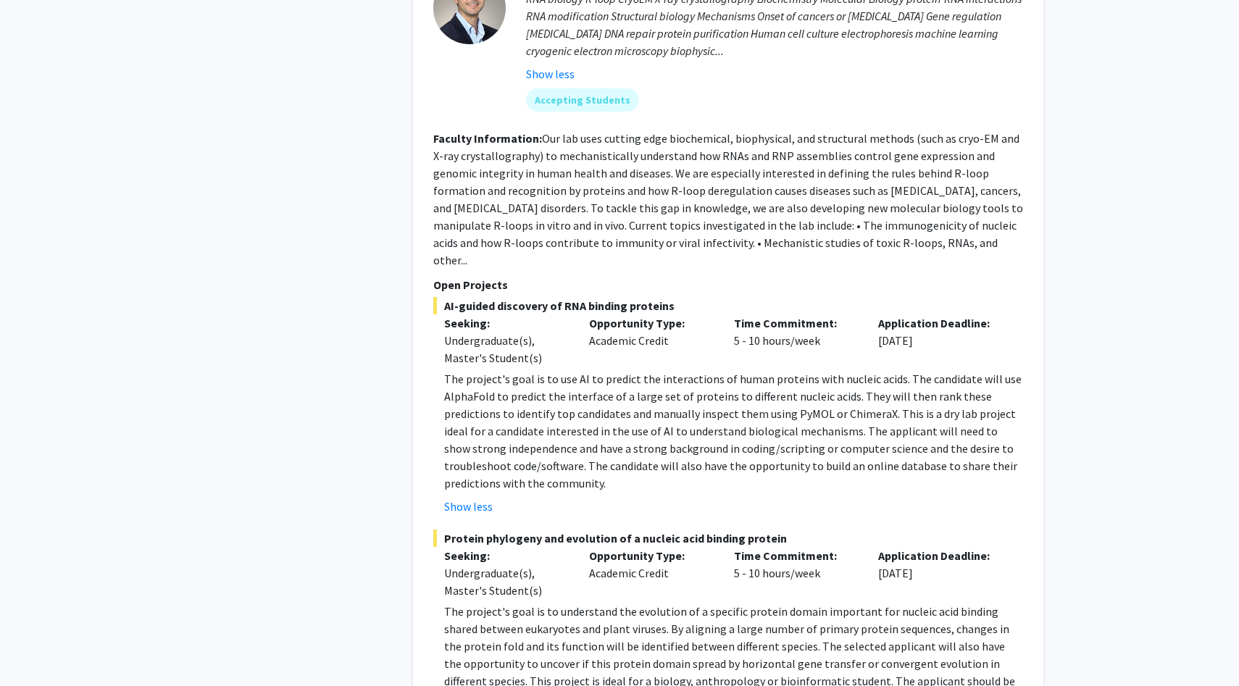
scroll to position [1812, 0]
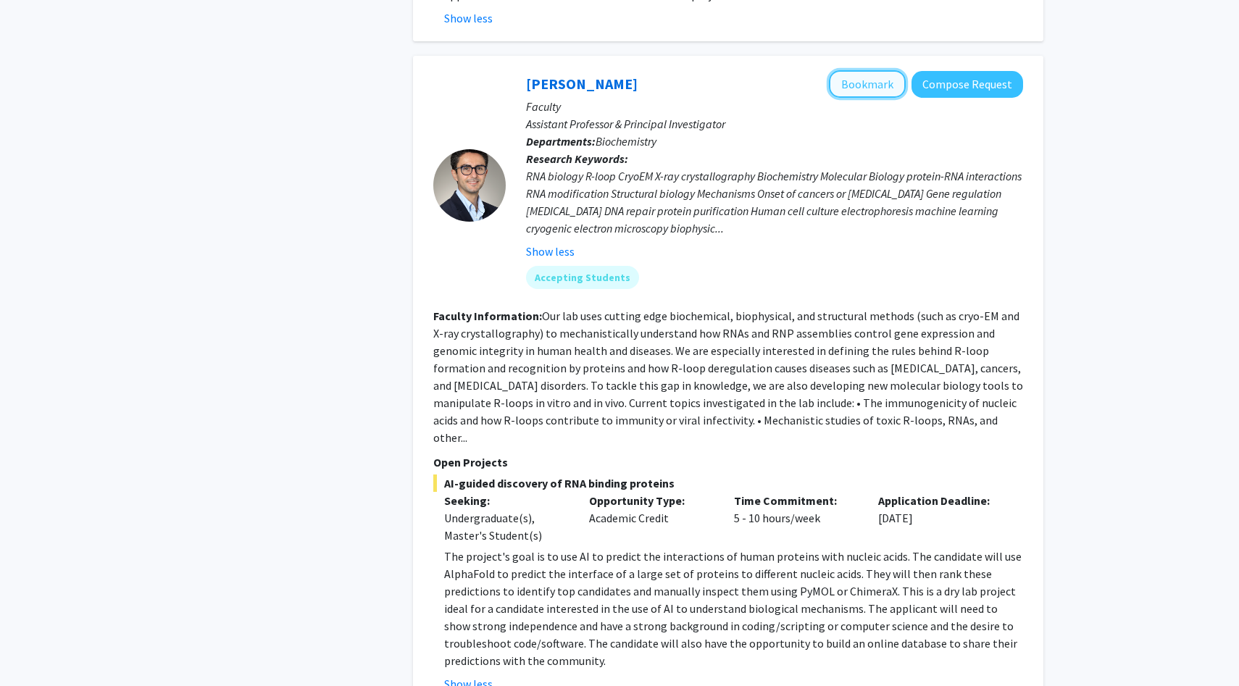
click at [874, 70] on button "Bookmark" at bounding box center [867, 84] width 77 height 28
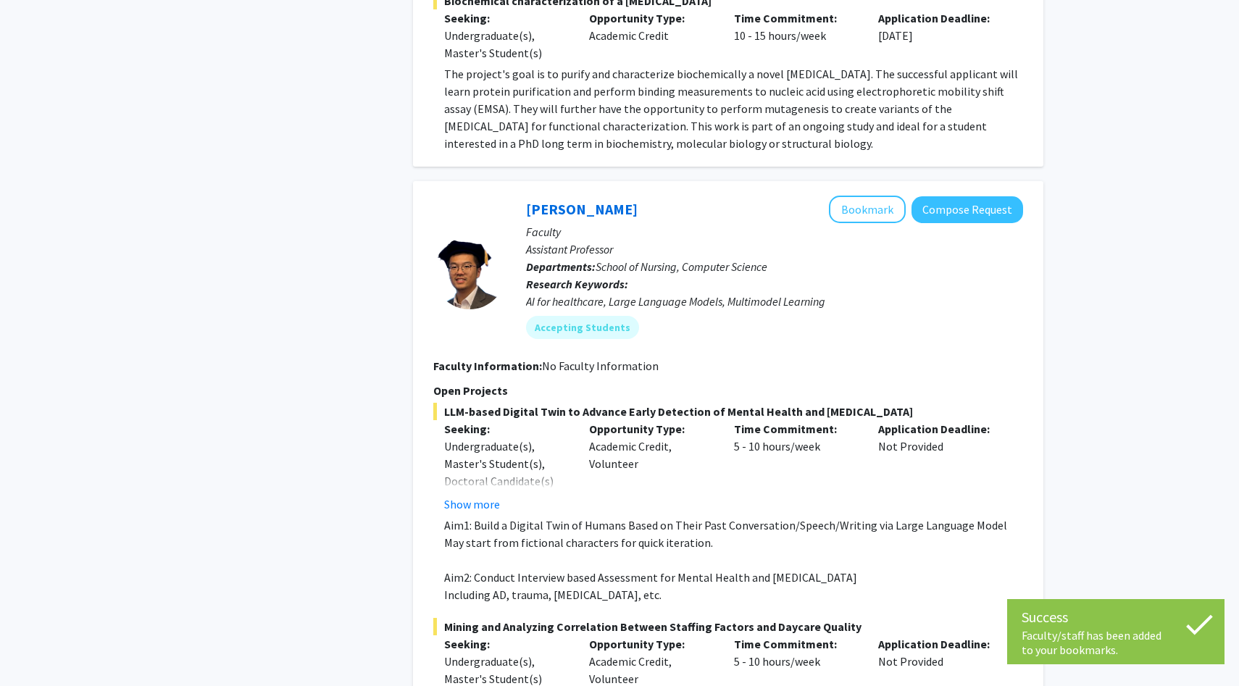
scroll to position [2773, 0]
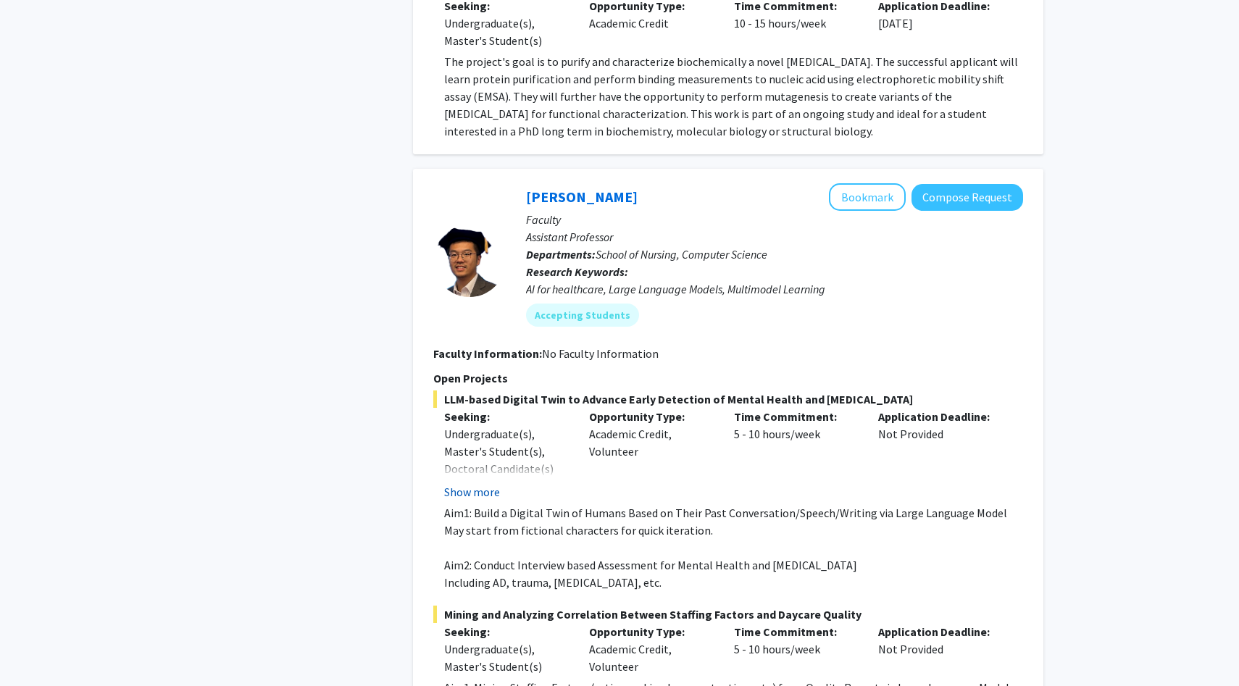
click at [465, 483] on button "Show more" at bounding box center [472, 491] width 56 height 17
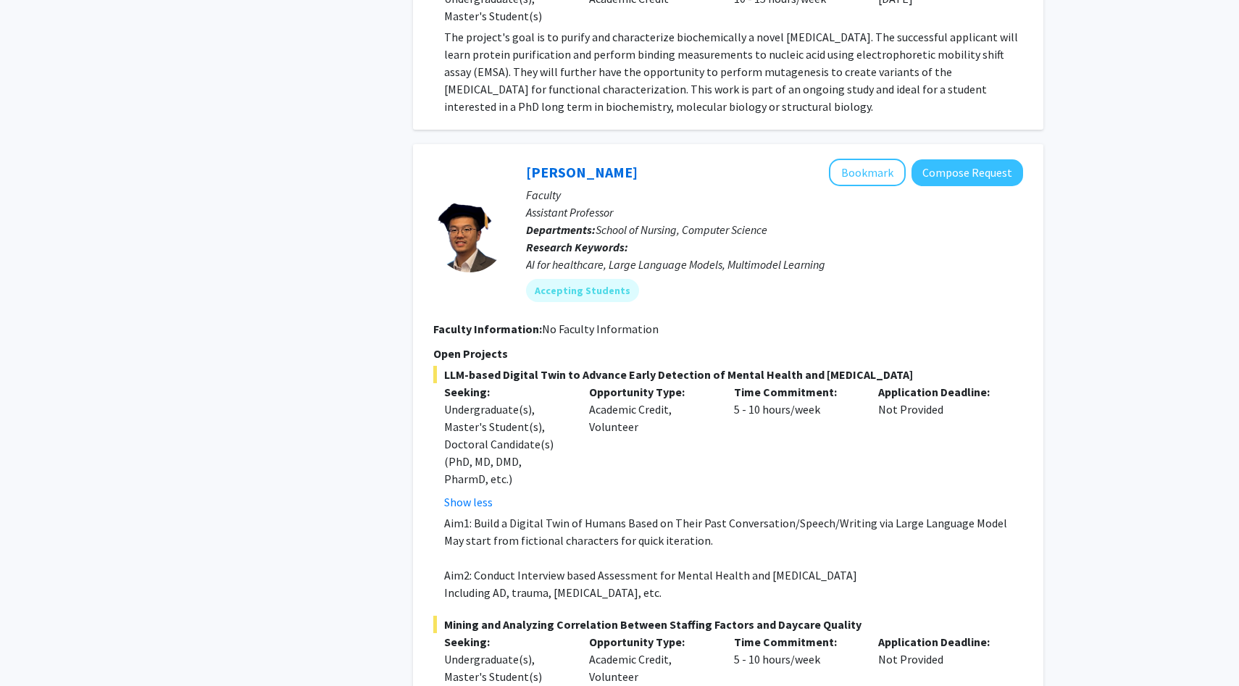
scroll to position [2793, 0]
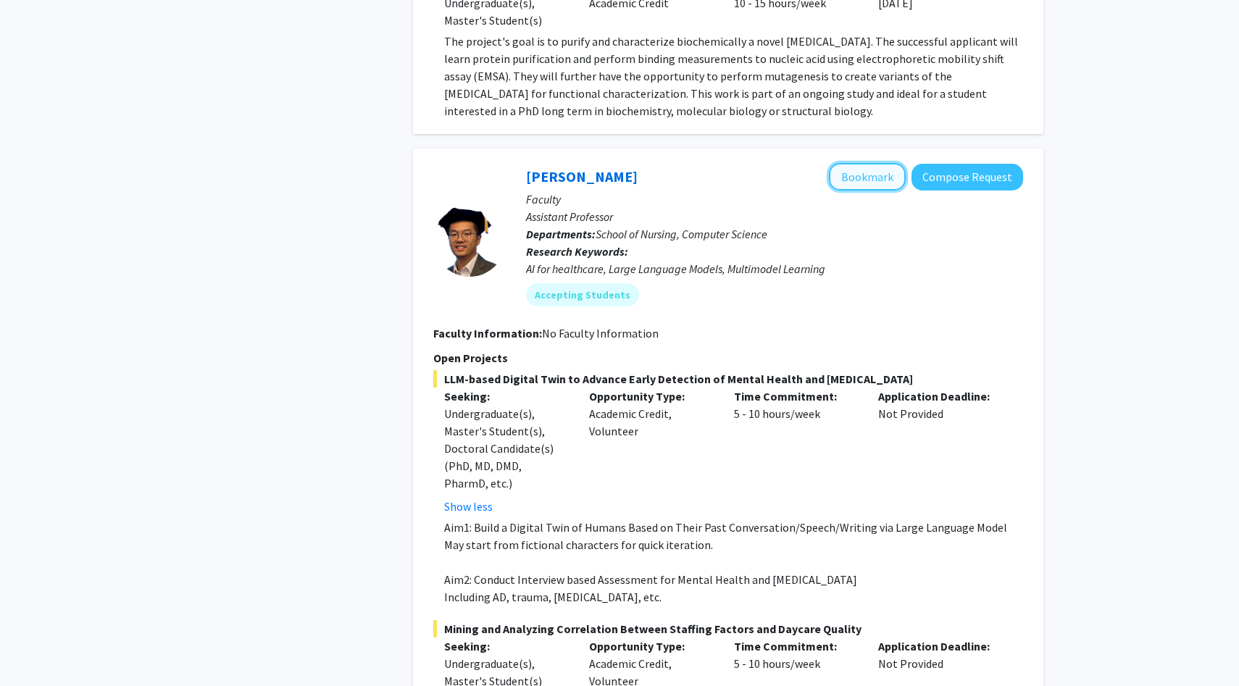
click at [868, 163] on button "Bookmark" at bounding box center [867, 177] width 77 height 28
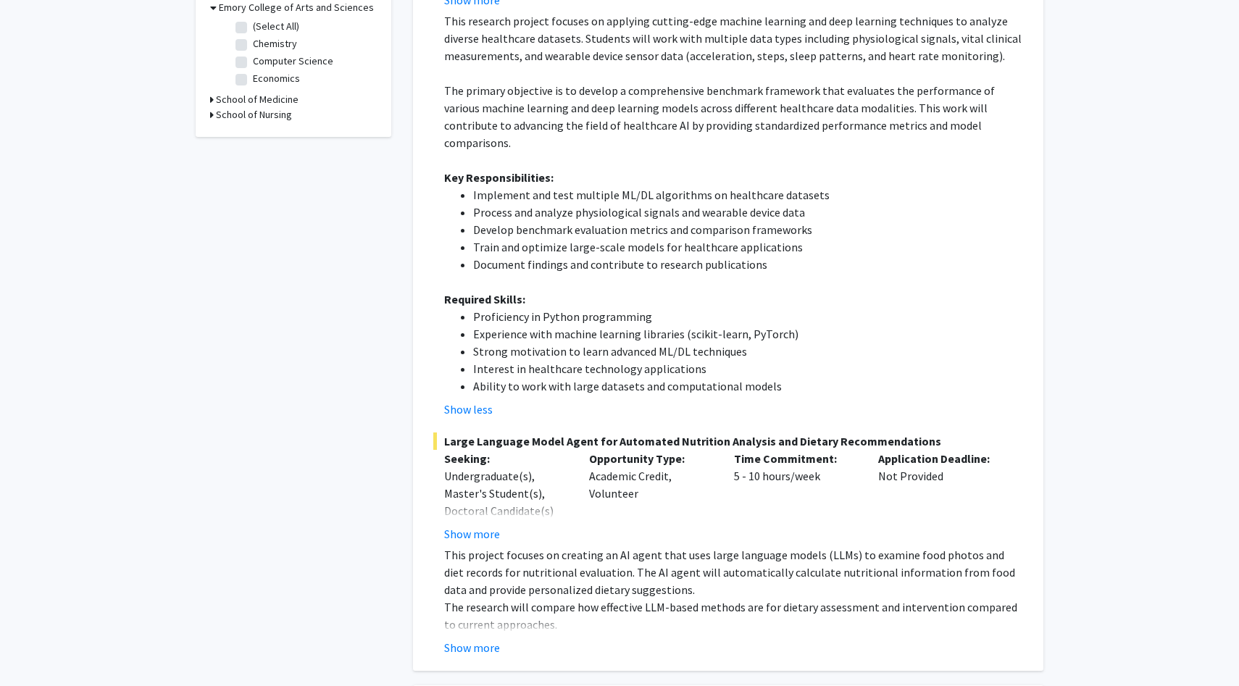
scroll to position [0, 0]
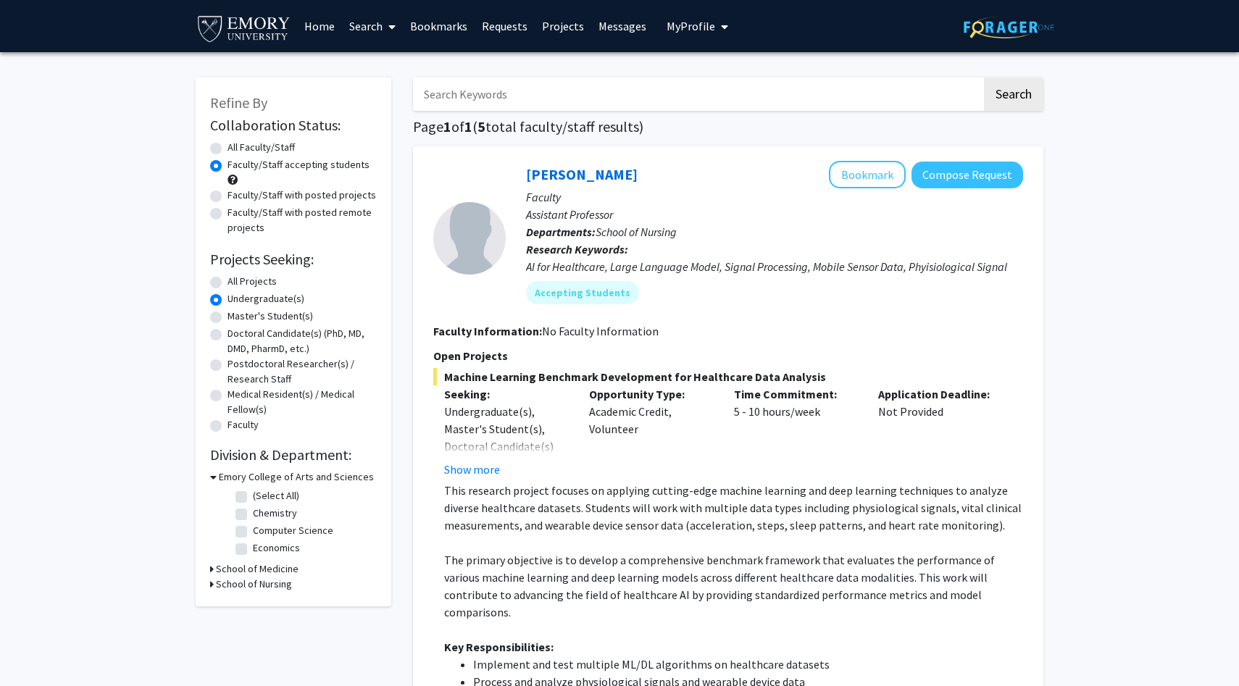
click at [228, 194] on label "Faculty/Staff with posted projects" at bounding box center [302, 195] width 149 height 15
click at [228, 194] on input "Faculty/Staff with posted projects" at bounding box center [232, 192] width 9 height 9
radio input "true"
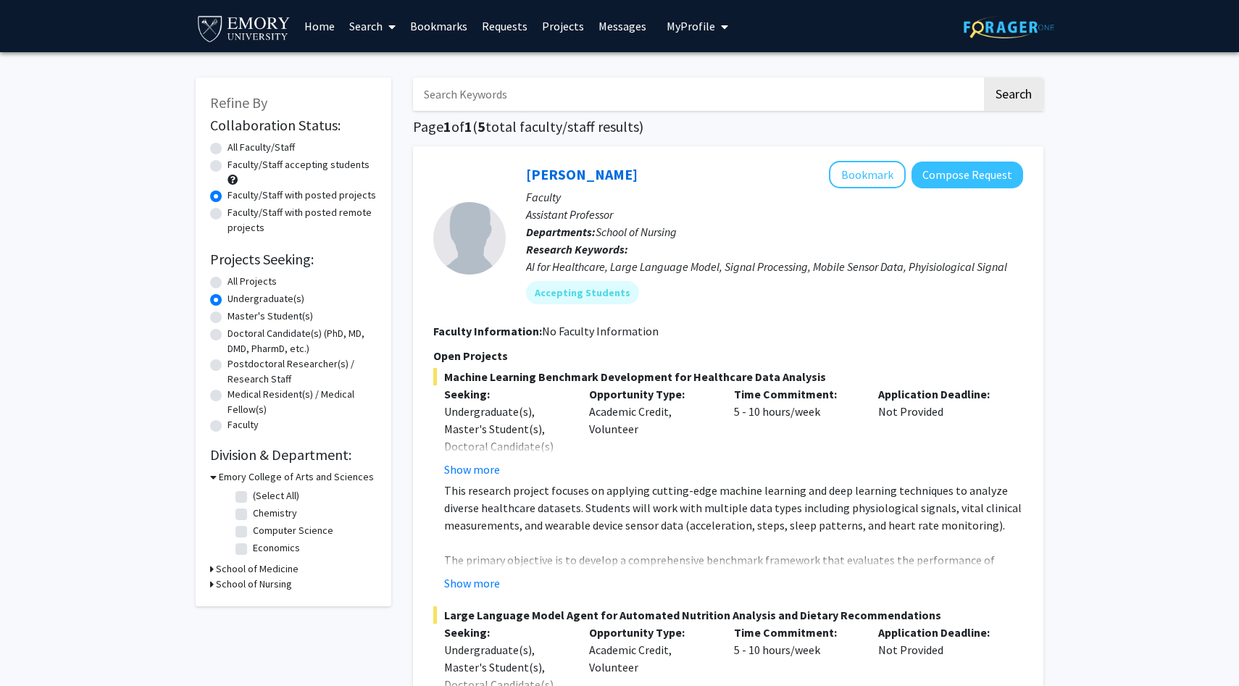
click at [228, 146] on label "All Faculty/Staff" at bounding box center [261, 147] width 67 height 15
click at [228, 146] on input "All Faculty/Staff" at bounding box center [232, 144] width 9 height 9
radio input "true"
click at [539, 88] on input "Search Keywords" at bounding box center [697, 94] width 569 height 33
click at [535, 99] on input "neuroscience anthropology" at bounding box center [697, 94] width 569 height 33
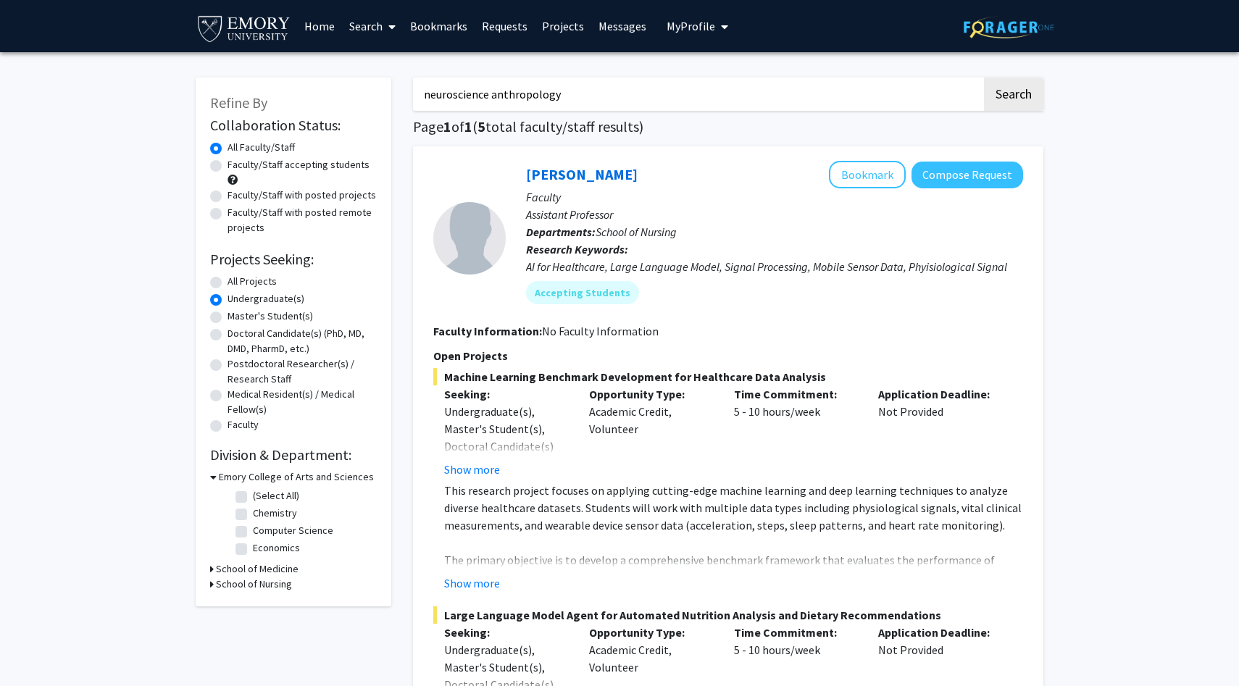
click at [535, 99] on input "neuroscience anthropology" at bounding box center [697, 94] width 569 height 33
click at [476, 92] on input "neuroscience anthropology" at bounding box center [697, 94] width 569 height 33
type input "anthropology"
click at [984, 78] on button "Search" at bounding box center [1013, 94] width 59 height 33
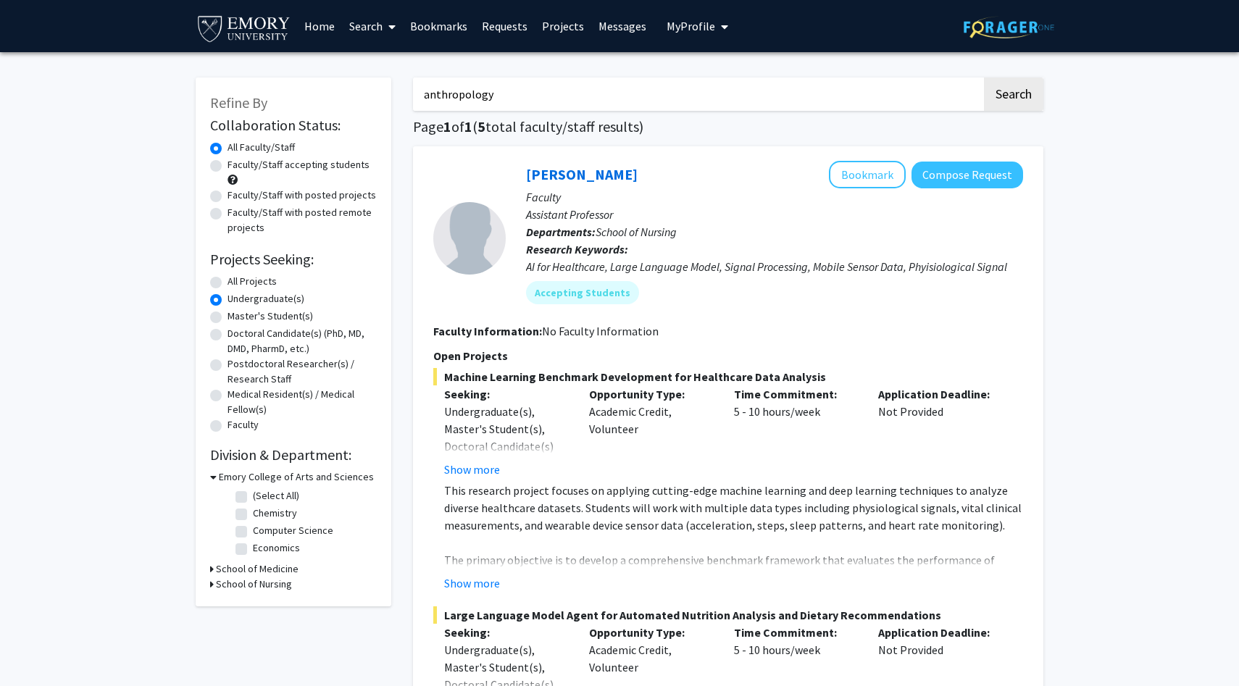
radio input "true"
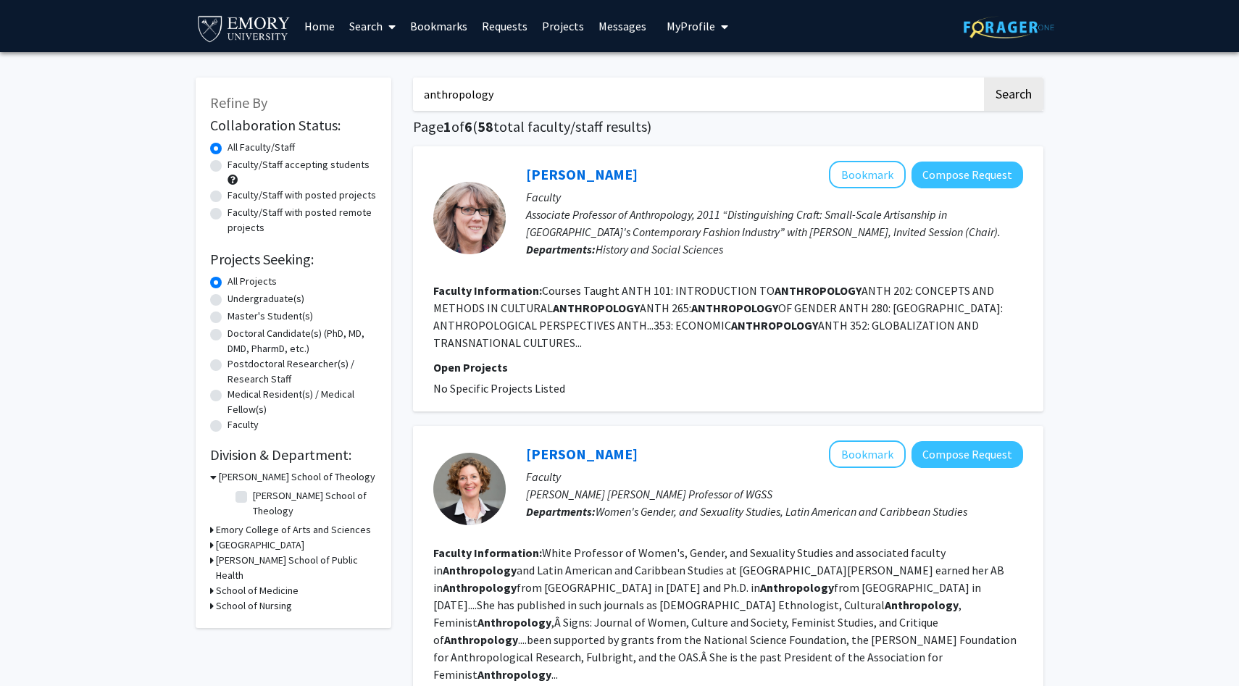
click at [202, 271] on div "Refine By Collaboration Status: Collaboration Status All Faculty/Staff Collabor…" at bounding box center [294, 353] width 196 height 551
click at [228, 304] on label "Undergraduate(s)" at bounding box center [266, 298] width 77 height 15
click at [228, 301] on input "Undergraduate(s)" at bounding box center [232, 295] width 9 height 9
radio input "true"
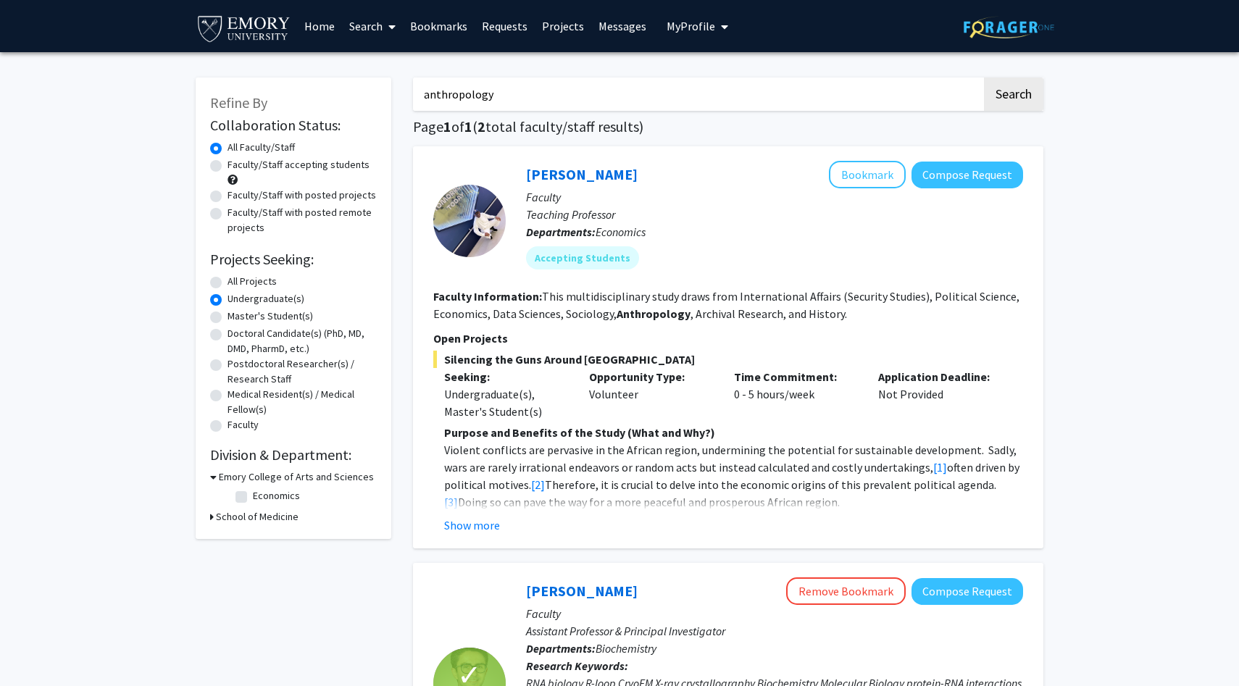
click at [223, 281] on div "All Projects" at bounding box center [293, 282] width 167 height 17
click at [228, 280] on label "All Projects" at bounding box center [252, 281] width 49 height 15
click at [228, 280] on input "All Projects" at bounding box center [232, 278] width 9 height 9
radio input "true"
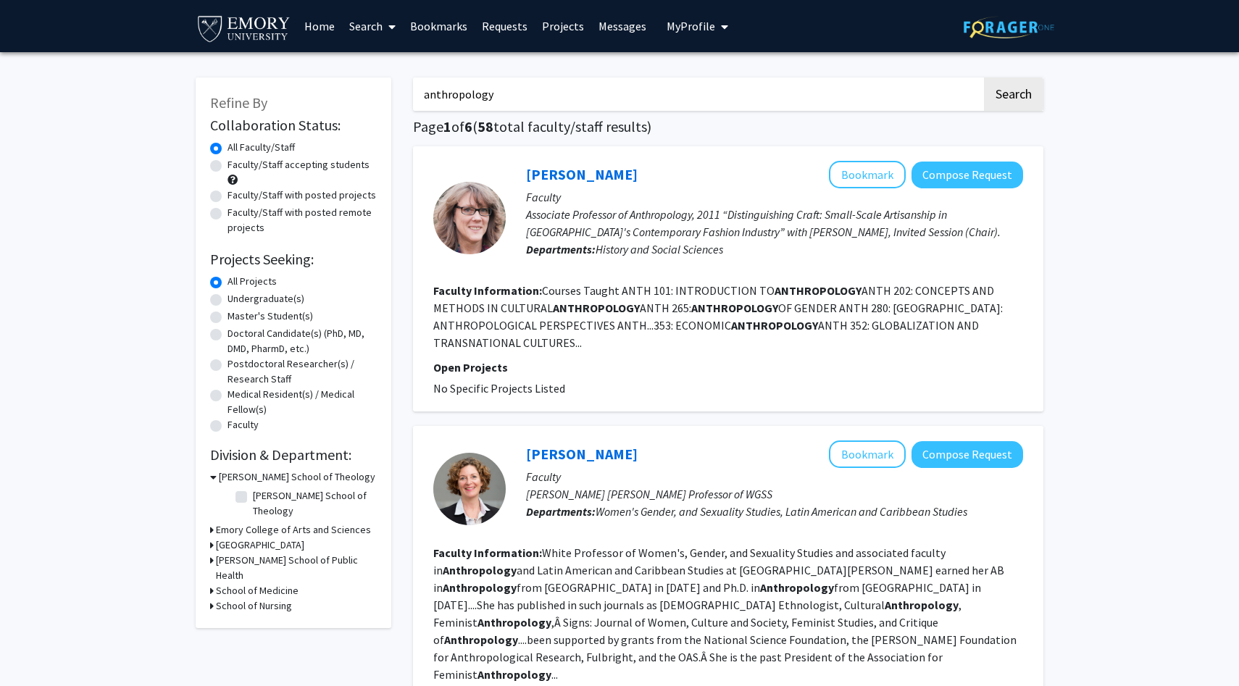
click at [228, 194] on label "Faculty/Staff with posted projects" at bounding box center [302, 195] width 149 height 15
click at [228, 194] on input "Faculty/Staff with posted projects" at bounding box center [232, 192] width 9 height 9
radio input "true"
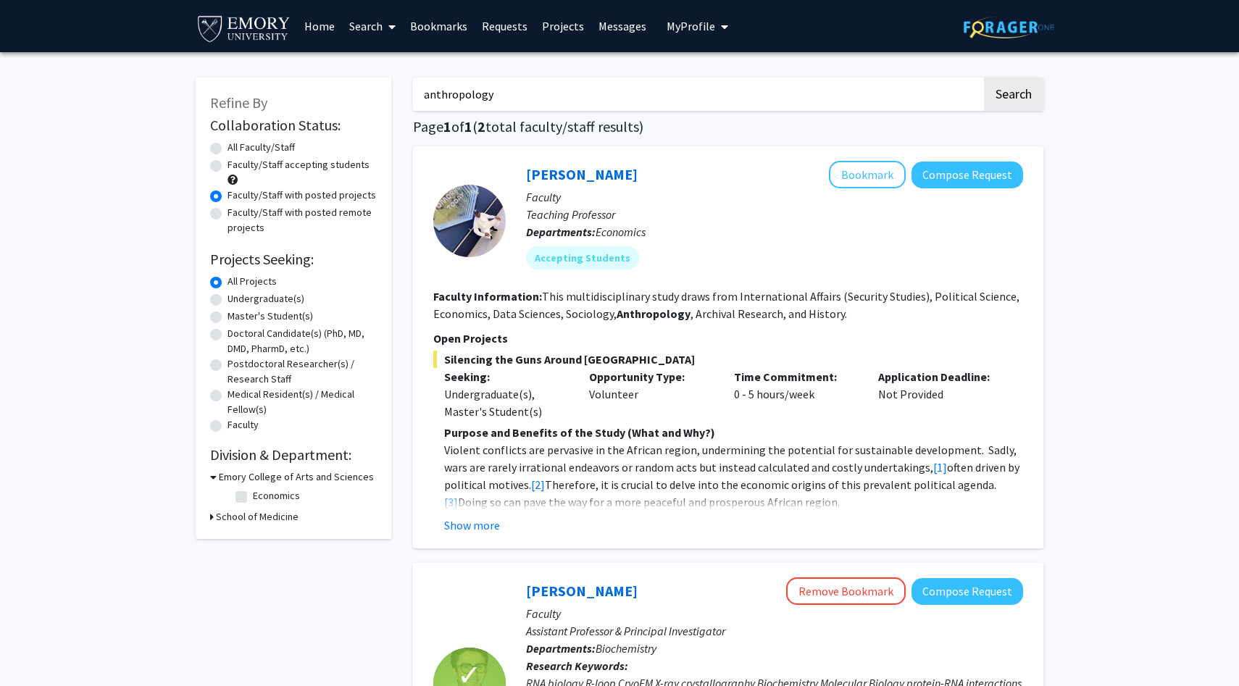
click at [465, 96] on input "anthropology" at bounding box center [697, 94] width 569 height 33
click at [509, 95] on input "neuroscience anthropology" at bounding box center [697, 94] width 569 height 33
type input "neuroscience"
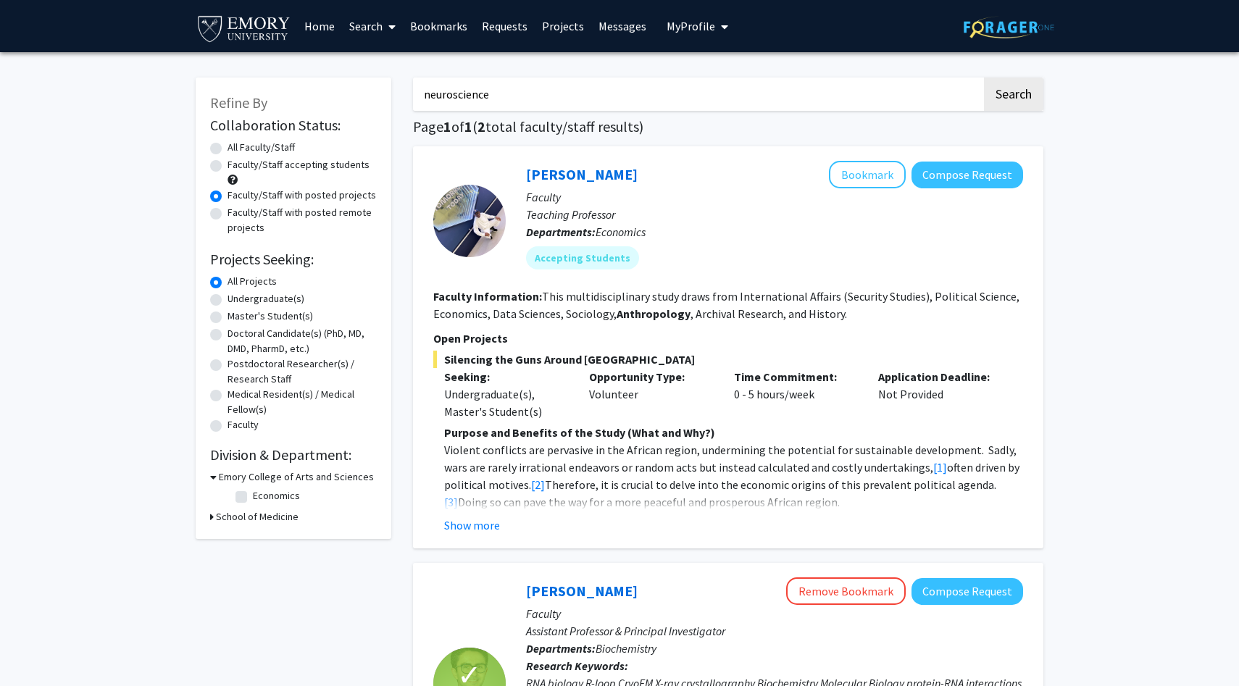
click at [984, 78] on button "Search" at bounding box center [1013, 94] width 59 height 33
radio input "true"
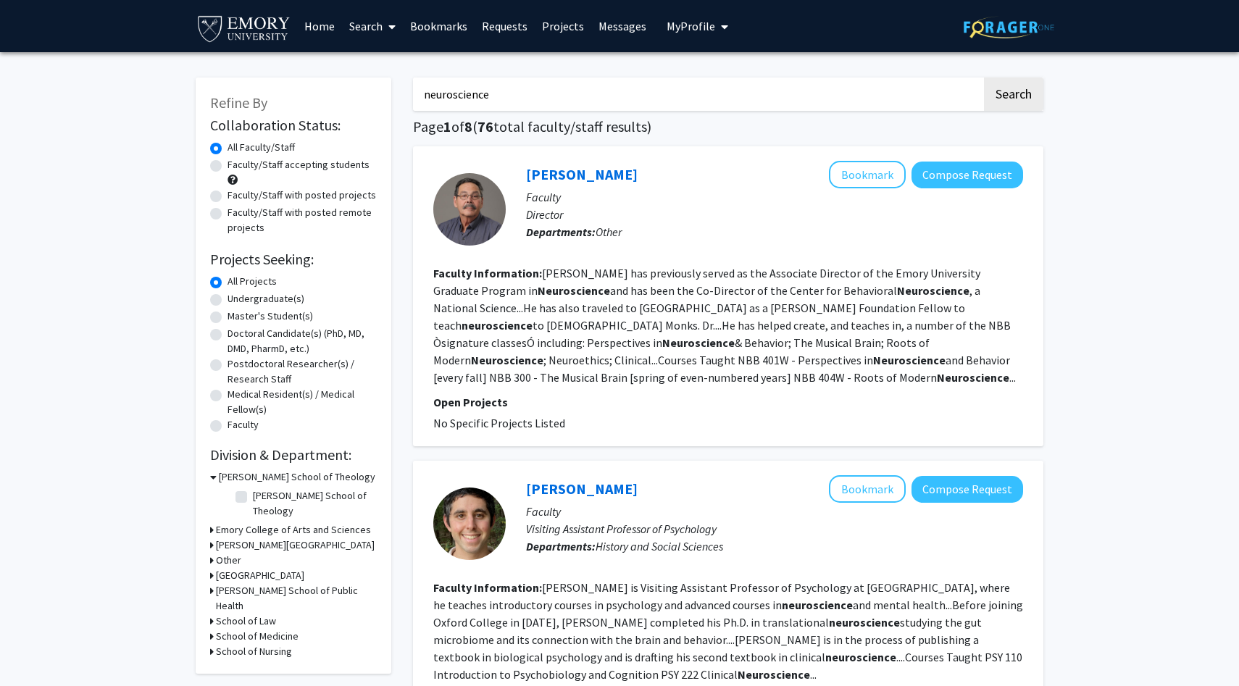
click at [228, 197] on label "Faculty/Staff with posted projects" at bounding box center [302, 195] width 149 height 15
click at [228, 197] on input "Faculty/Staff with posted projects" at bounding box center [232, 192] width 9 height 9
radio input "true"
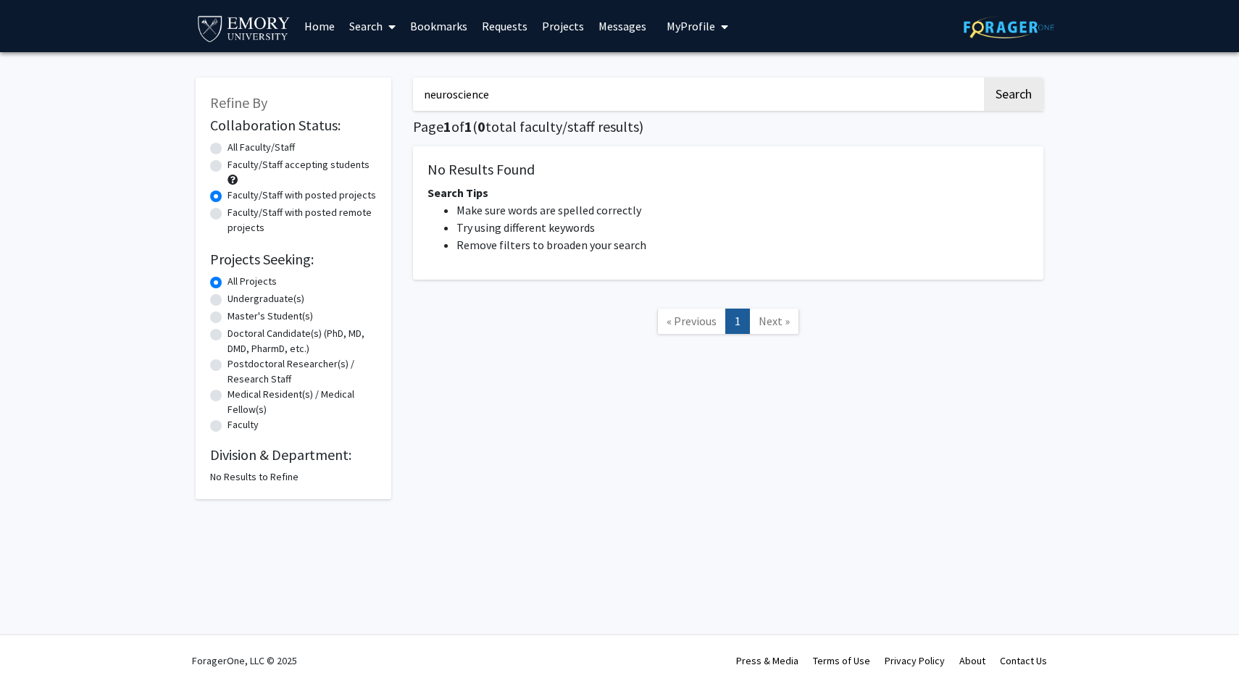
click at [228, 143] on label "All Faculty/Staff" at bounding box center [261, 147] width 67 height 15
click at [228, 143] on input "All Faculty/Staff" at bounding box center [232, 144] width 9 height 9
radio input "true"
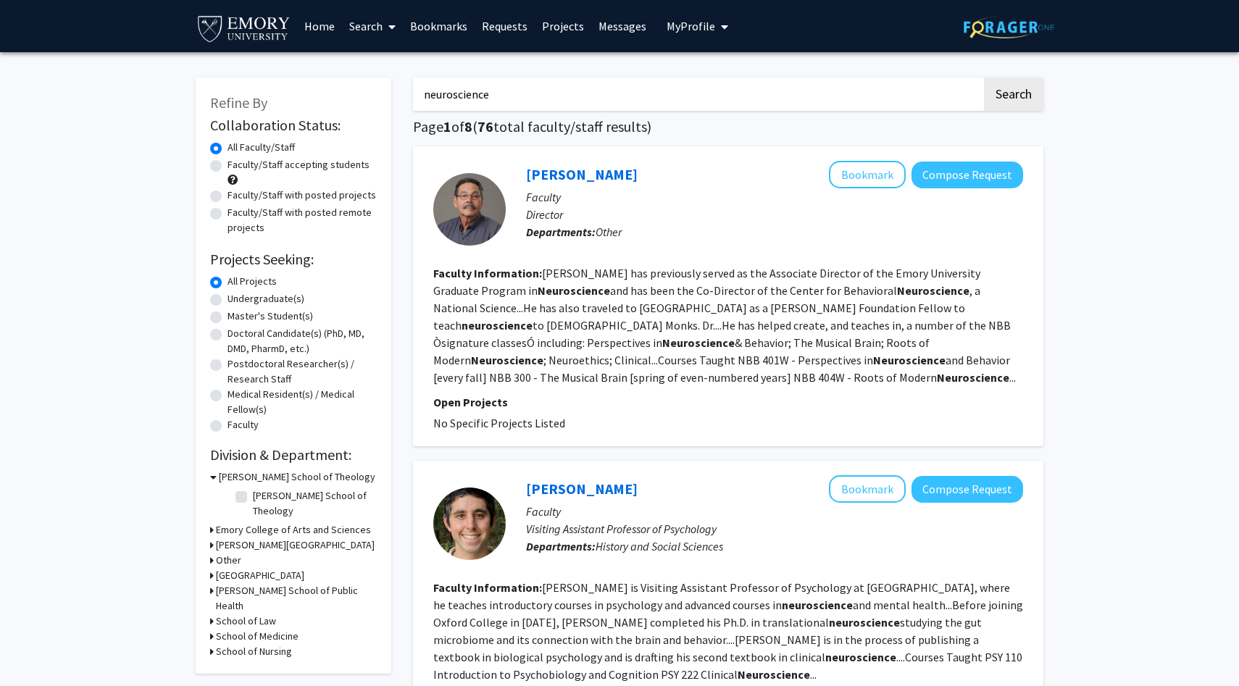
click at [474, 91] on input "neuroscience" at bounding box center [697, 94] width 569 height 33
type input "neuroethics"
click at [1010, 92] on button "Search" at bounding box center [1013, 94] width 59 height 33
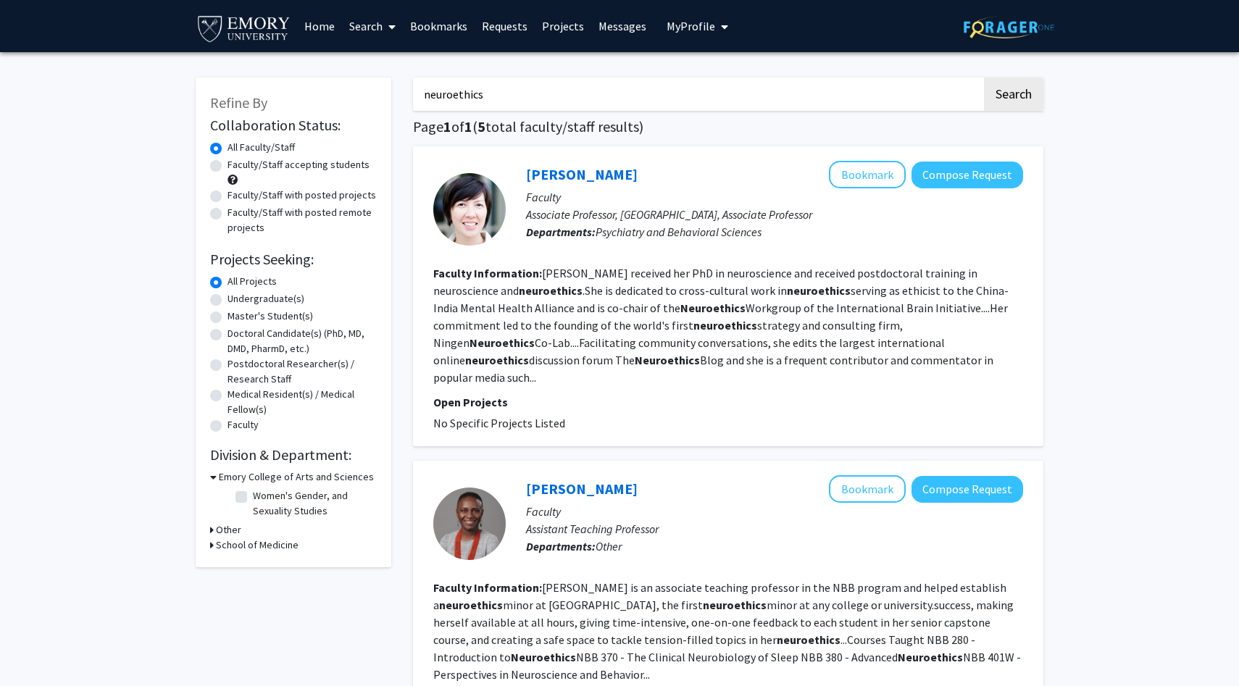
click at [228, 298] on label "Undergraduate(s)" at bounding box center [266, 298] width 77 height 15
click at [228, 298] on input "Undergraduate(s)" at bounding box center [232, 295] width 9 height 9
radio input "true"
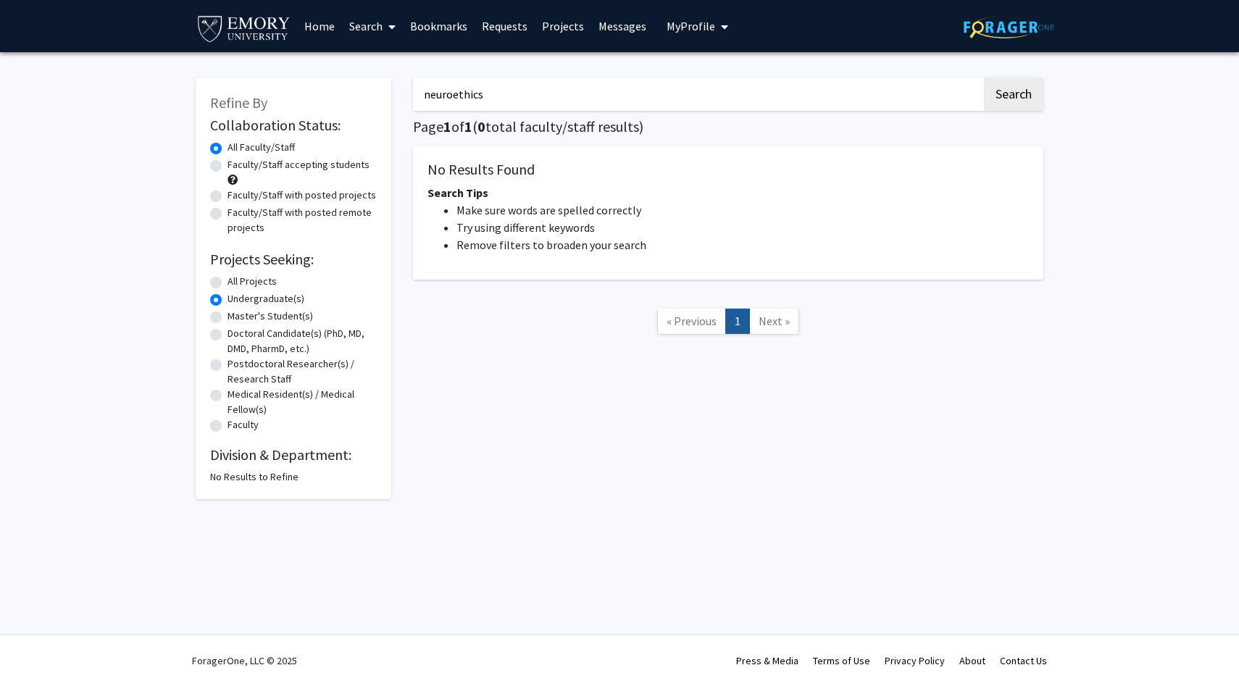
click at [228, 286] on label "All Projects" at bounding box center [252, 281] width 49 height 15
click at [228, 283] on input "All Projects" at bounding box center [232, 278] width 9 height 9
radio input "true"
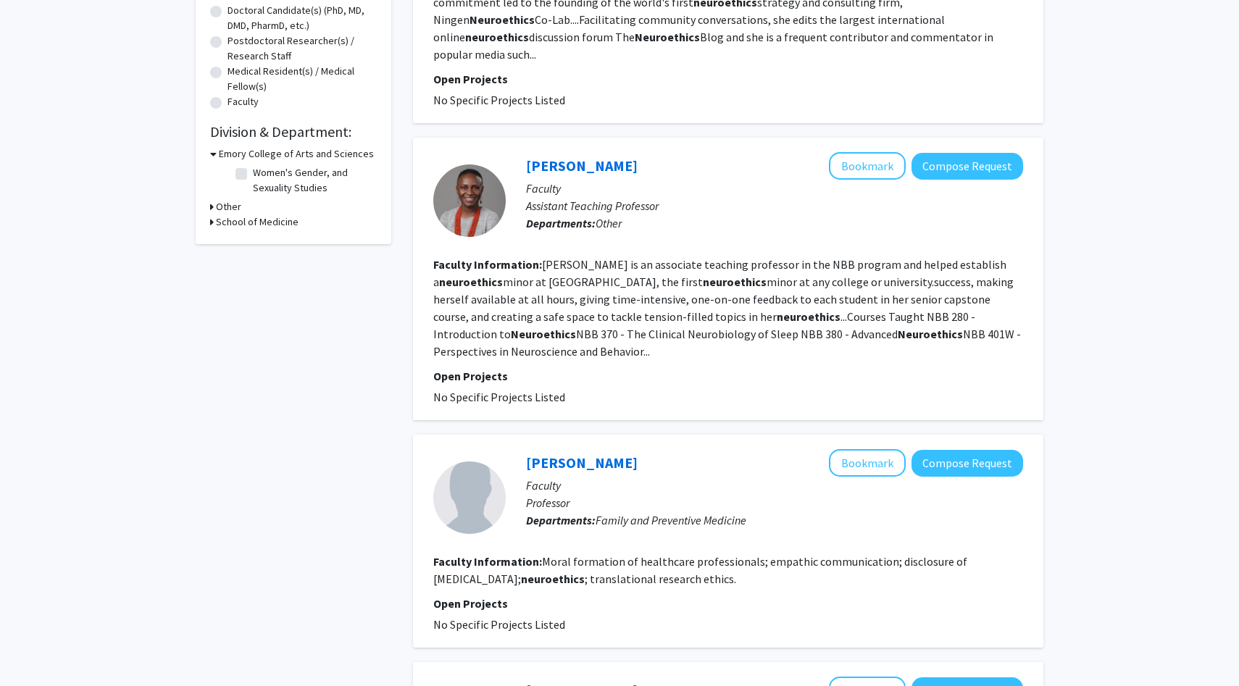
scroll to position [325, 0]
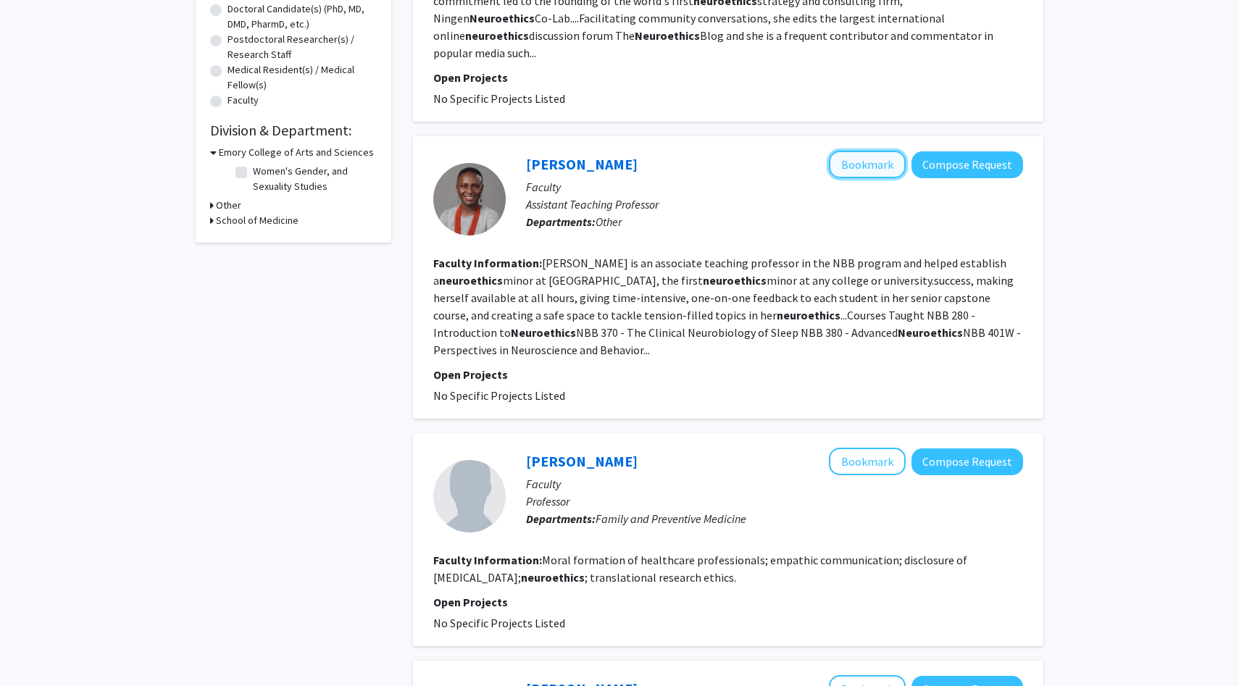
click at [885, 151] on button "Bookmark" at bounding box center [867, 165] width 77 height 28
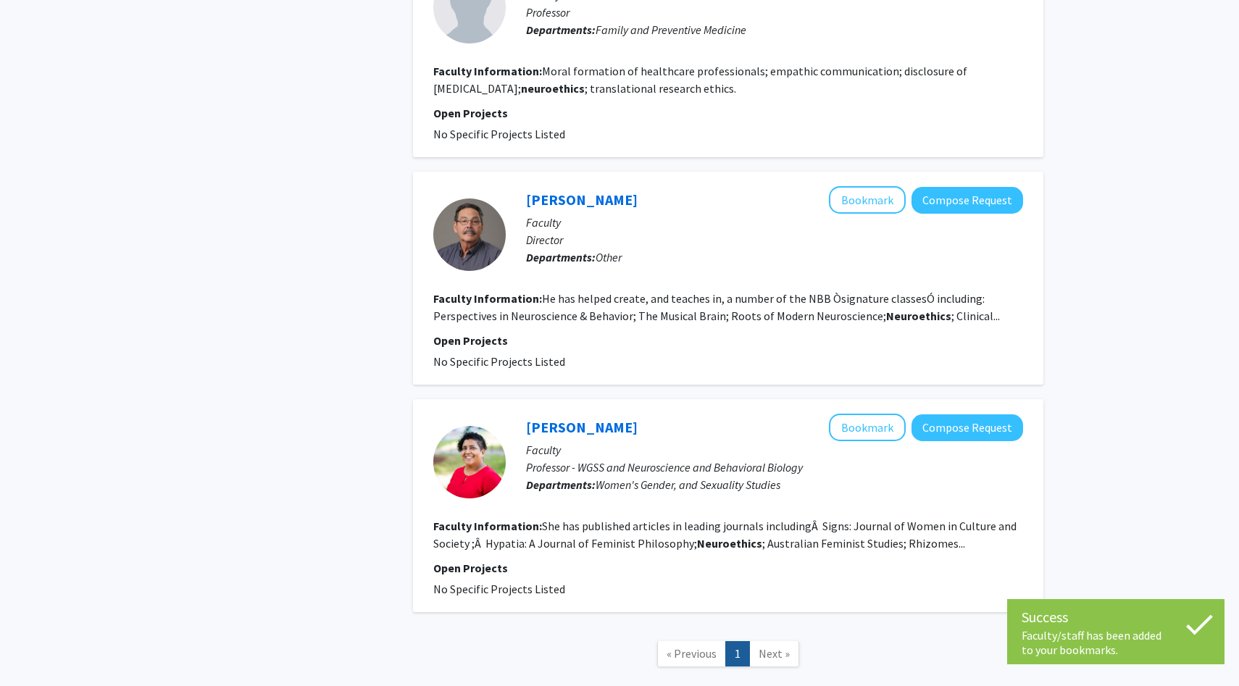
scroll to position [883, 0]
